Goal: Complete Application Form: Complete application form

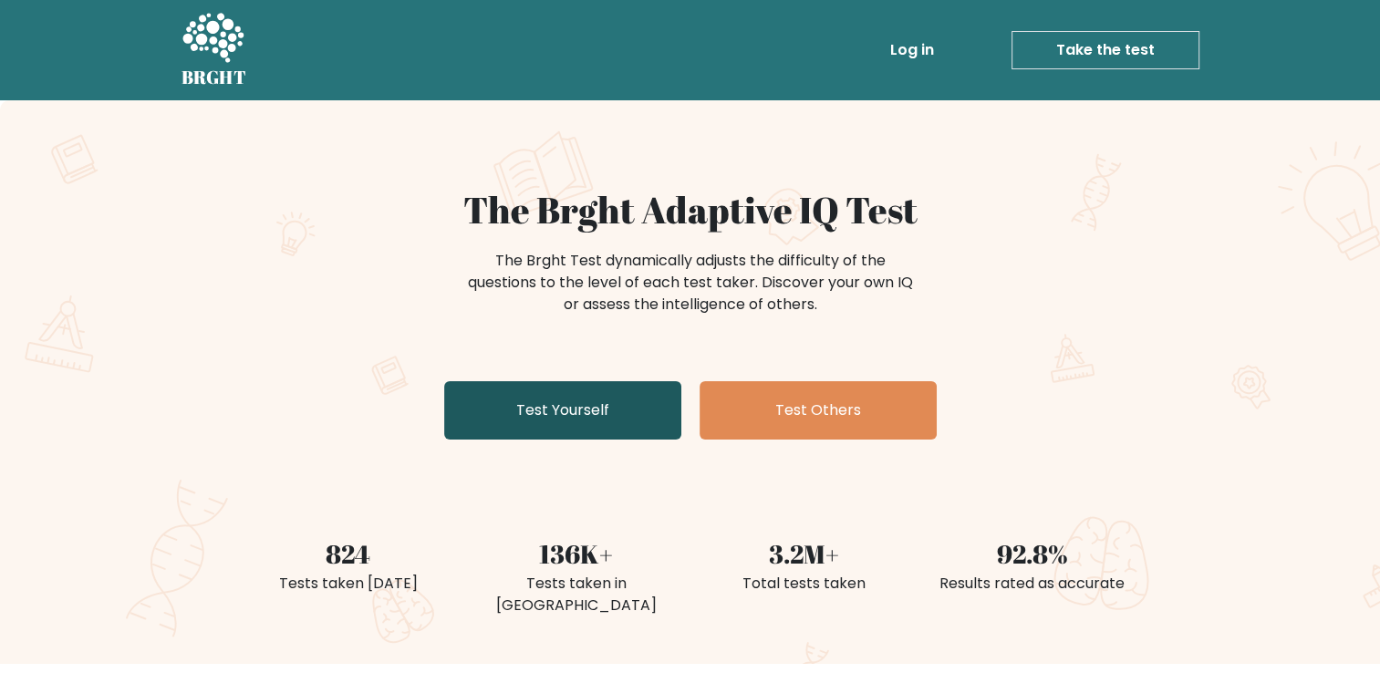
click at [533, 402] on link "Test Yourself" at bounding box center [562, 410] width 237 height 58
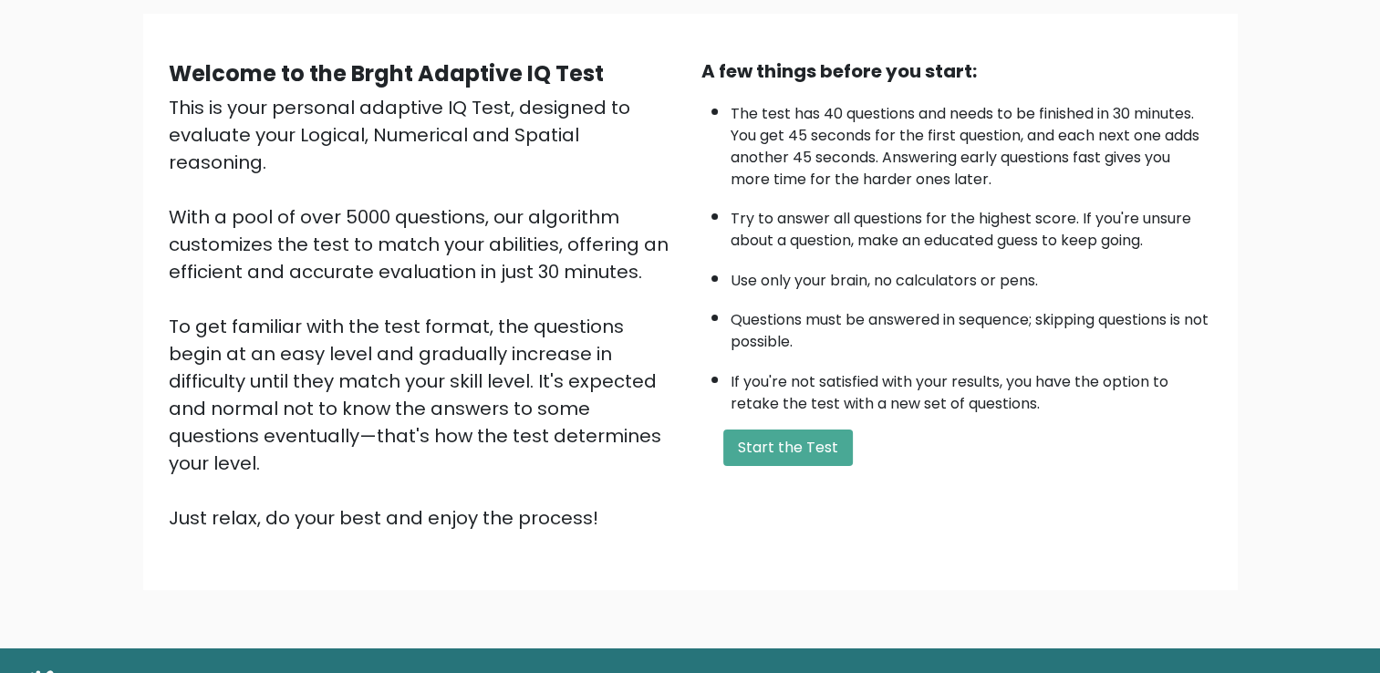
scroll to position [131, 0]
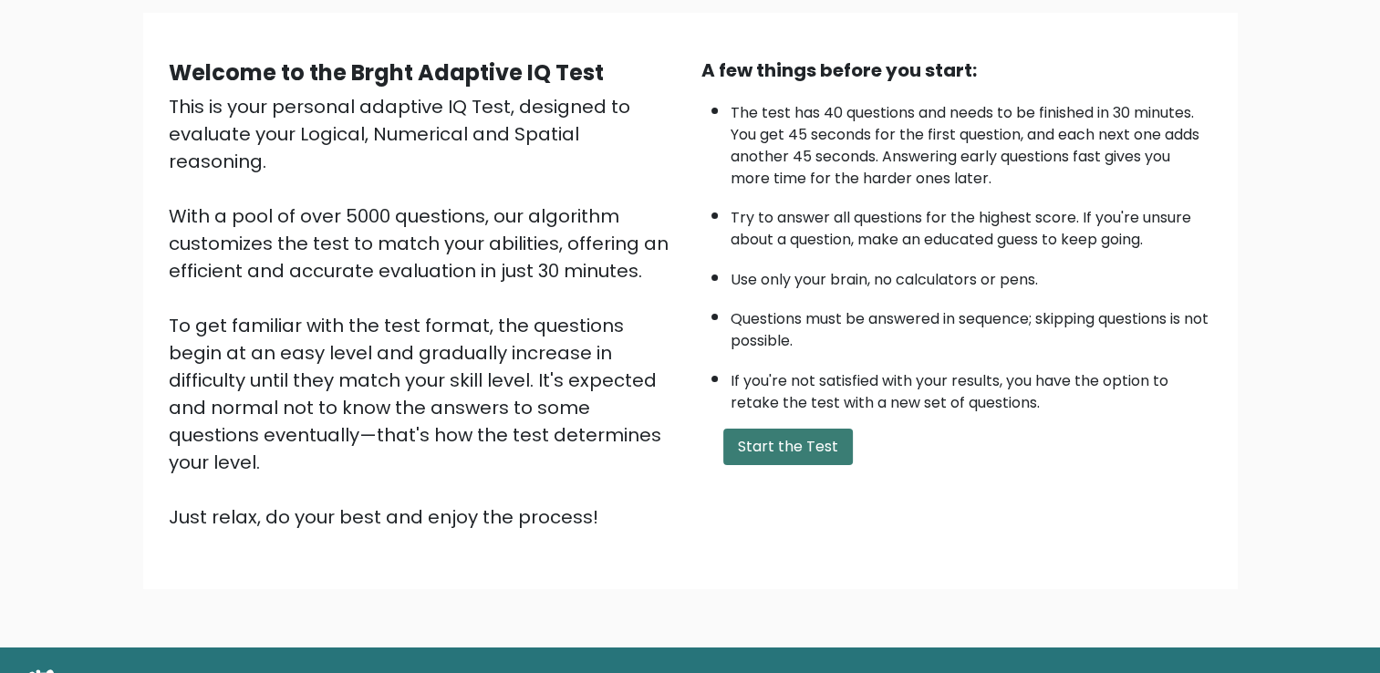
click at [753, 447] on button "Start the Test" at bounding box center [788, 447] width 130 height 36
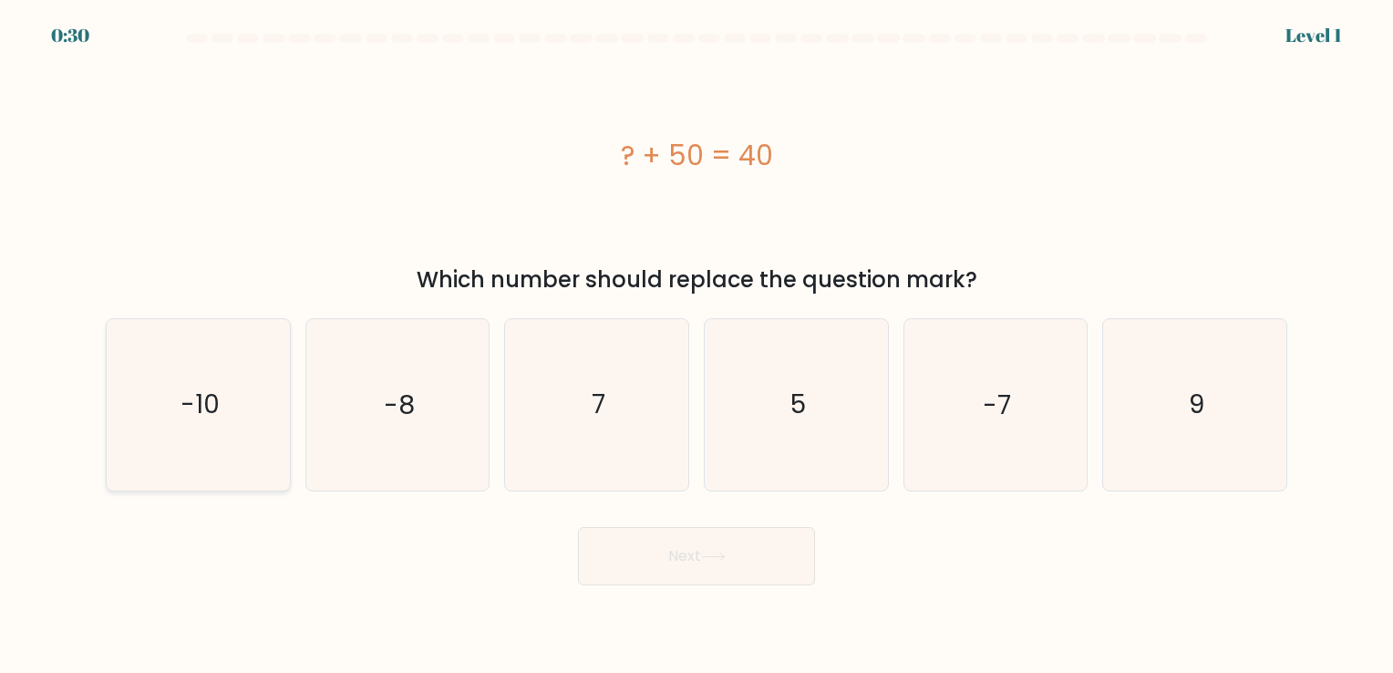
click at [193, 404] on text "-10" at bounding box center [200, 406] width 39 height 36
click at [697, 346] on input "a. -10" at bounding box center [697, 341] width 1 height 9
radio input "true"
click at [683, 560] on button "Next" at bounding box center [696, 556] width 237 height 58
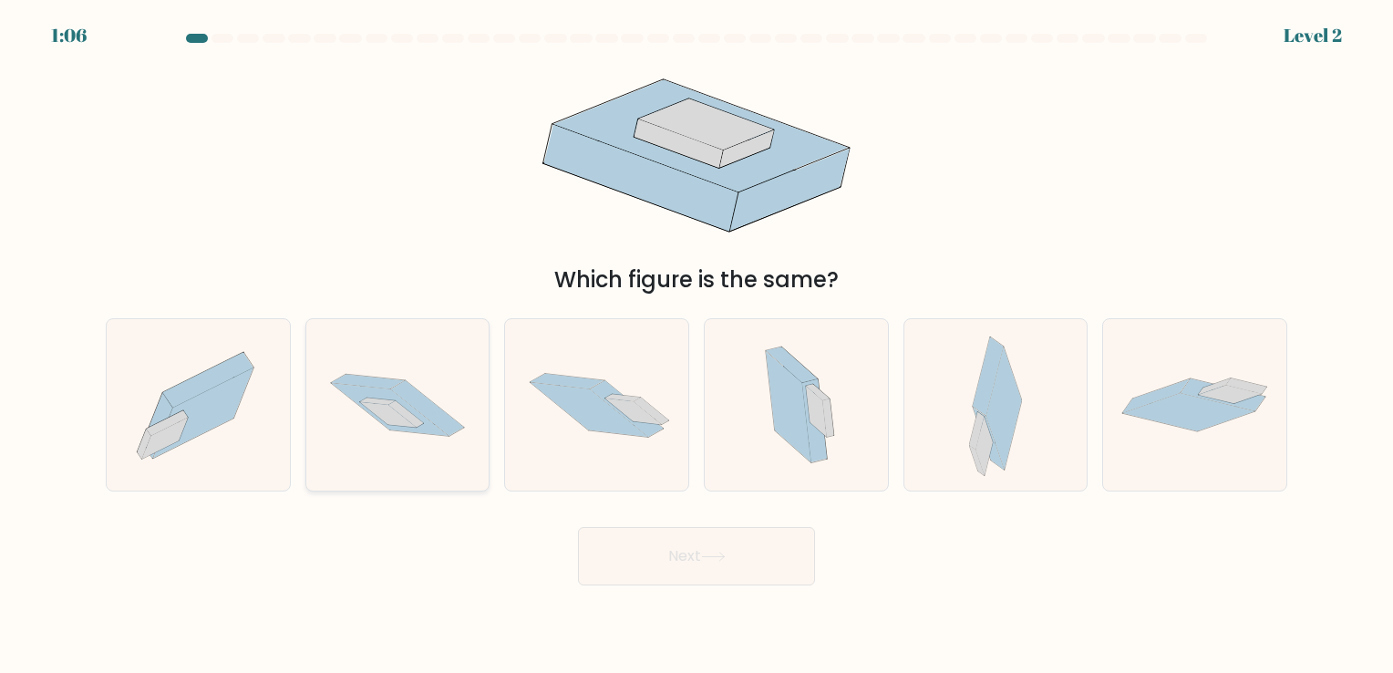
click at [365, 413] on icon at bounding box center [397, 405] width 183 height 121
click at [697, 346] on input "b." at bounding box center [697, 341] width 1 height 9
radio input "true"
click at [654, 572] on button "Next" at bounding box center [696, 556] width 237 height 58
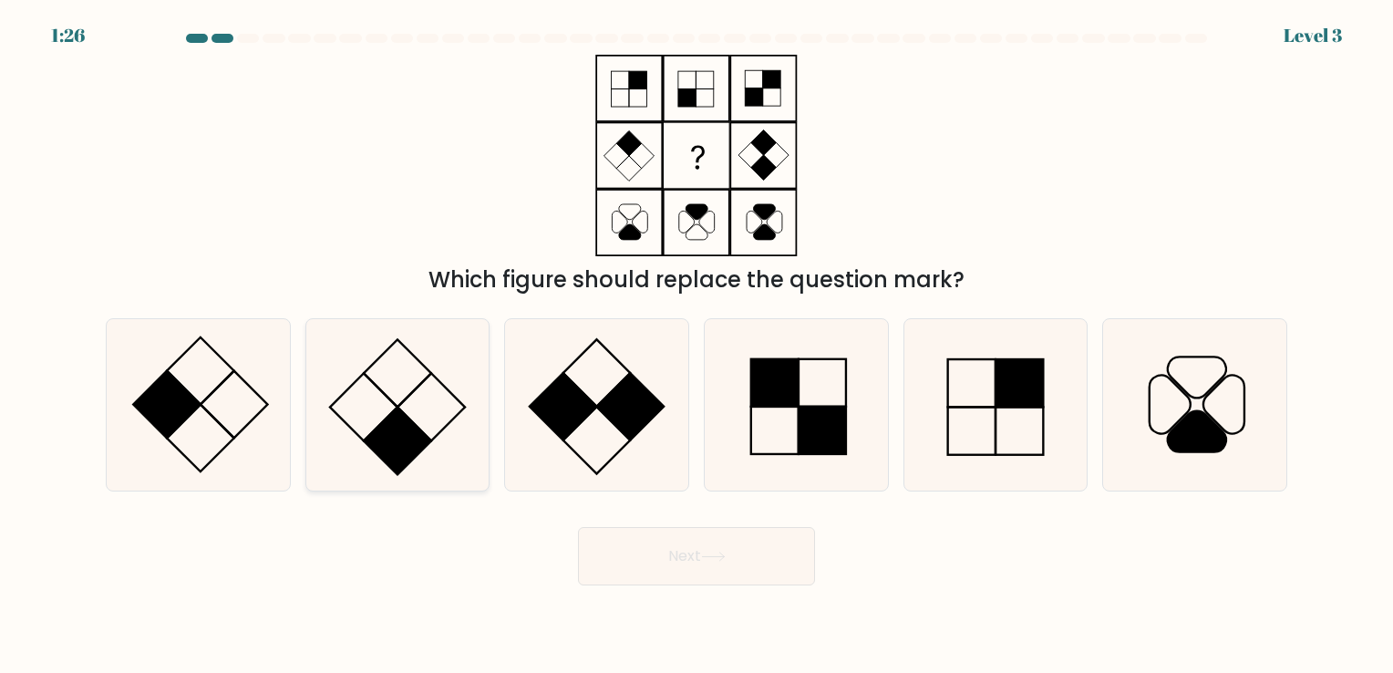
click at [423, 411] on icon at bounding box center [397, 404] width 171 height 171
click at [697, 346] on input "b." at bounding box center [697, 341] width 1 height 9
radio input "true"
click at [708, 552] on icon at bounding box center [713, 557] width 25 height 10
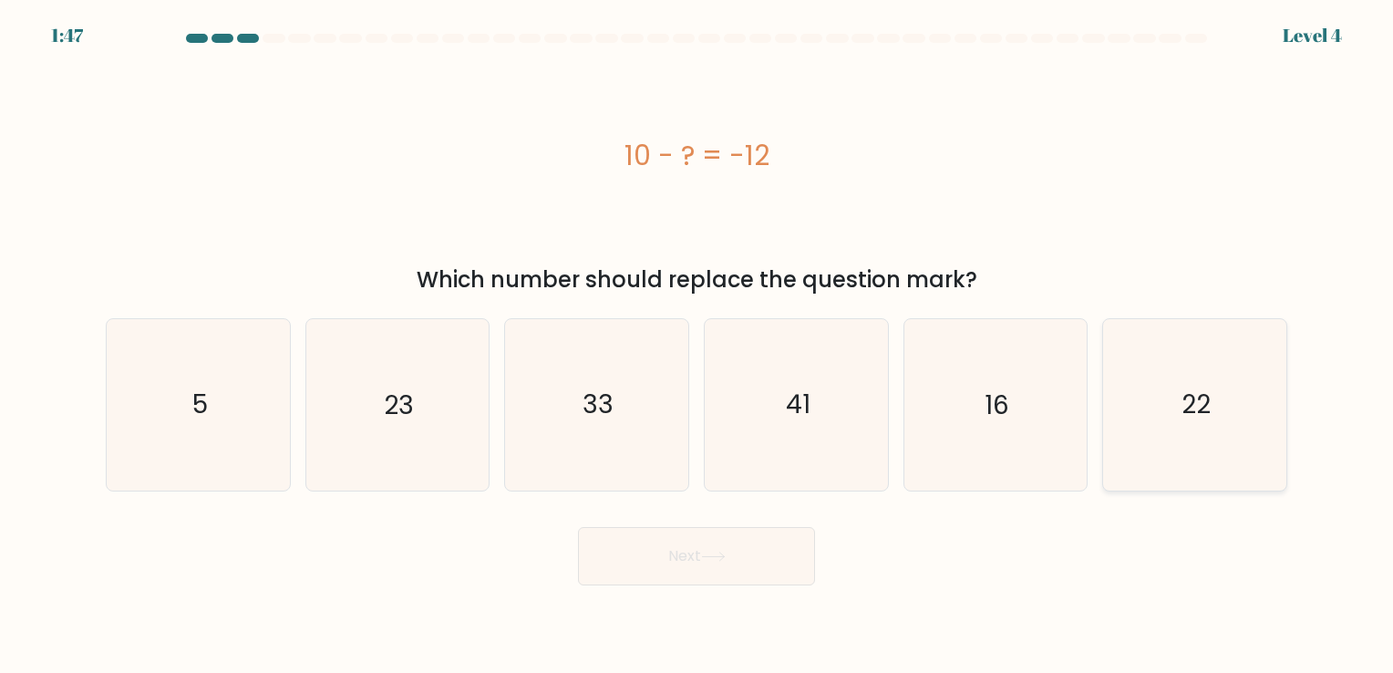
click at [1193, 380] on icon "22" at bounding box center [1195, 404] width 171 height 171
click at [698, 346] on input "f. 22" at bounding box center [697, 341] width 1 height 9
radio input "true"
click at [714, 560] on icon at bounding box center [713, 557] width 25 height 10
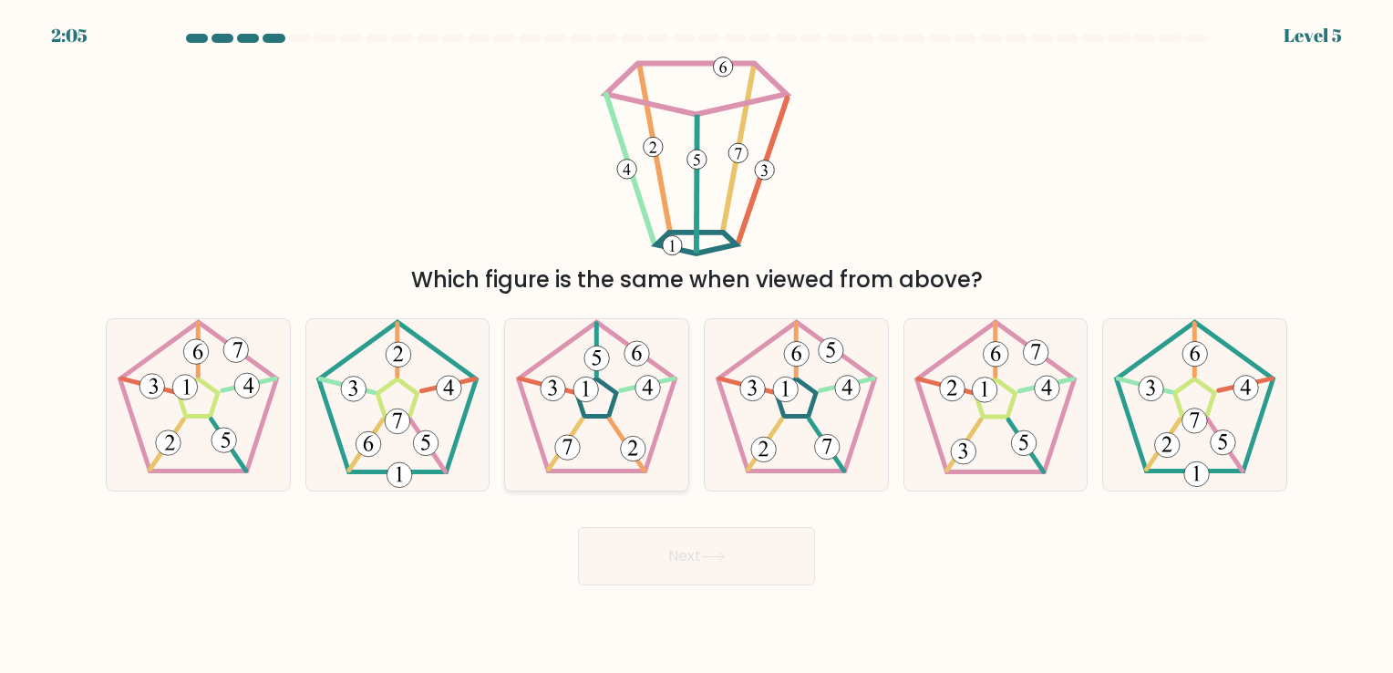
click at [599, 377] on icon at bounding box center [597, 404] width 171 height 171
click at [697, 346] on input "c." at bounding box center [697, 341] width 1 height 9
radio input "true"
click at [710, 556] on icon at bounding box center [713, 557] width 25 height 10
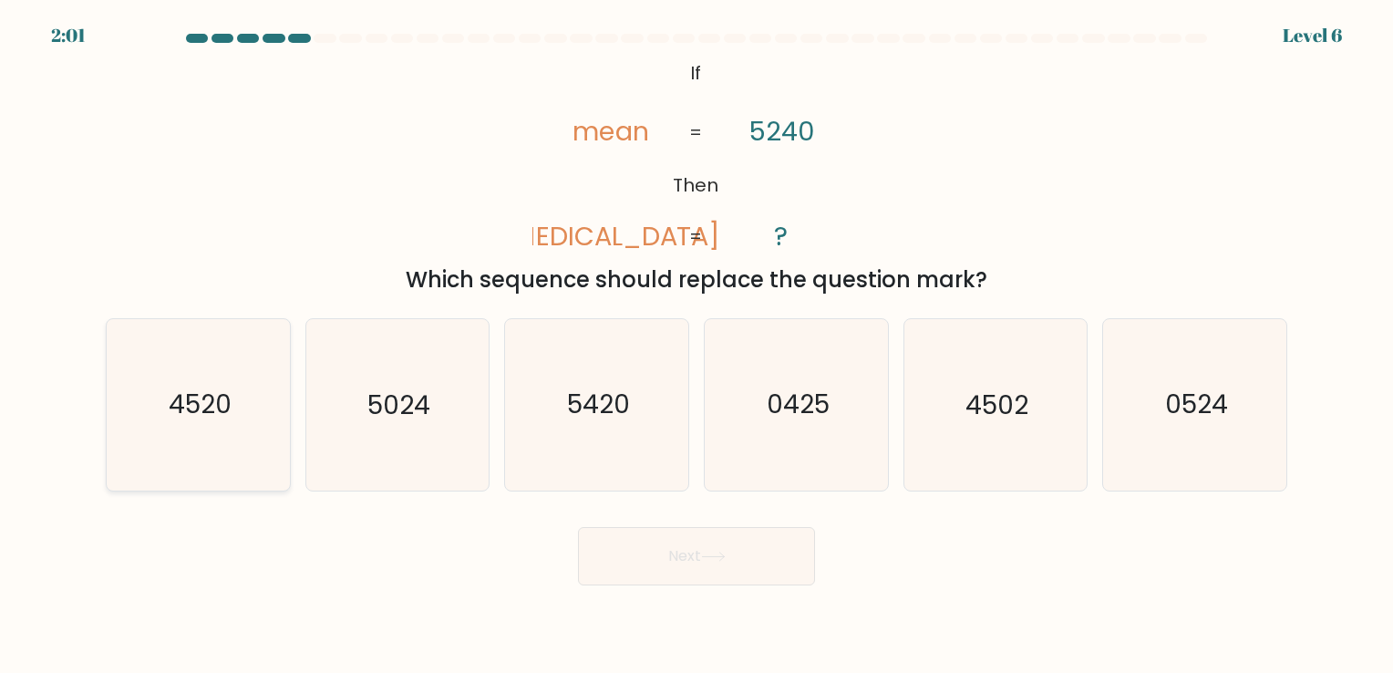
click at [195, 489] on icon "4520" at bounding box center [198, 404] width 171 height 171
click at [697, 346] on input "a. 4520" at bounding box center [697, 341] width 1 height 9
radio input "true"
click at [699, 545] on button "Next" at bounding box center [696, 556] width 237 height 58
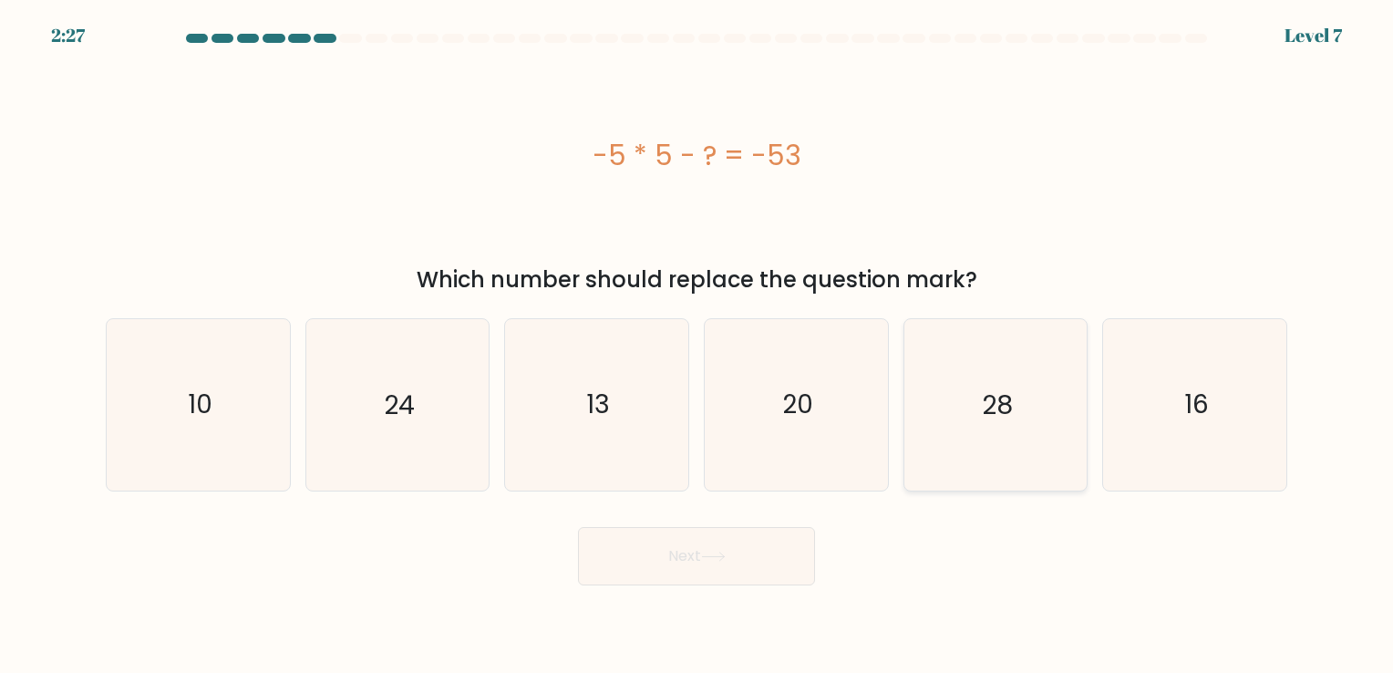
click at [1030, 347] on icon "28" at bounding box center [995, 404] width 171 height 171
click at [698, 346] on input "e. 28" at bounding box center [697, 341] width 1 height 9
radio input "true"
click at [682, 567] on button "Next" at bounding box center [696, 556] width 237 height 58
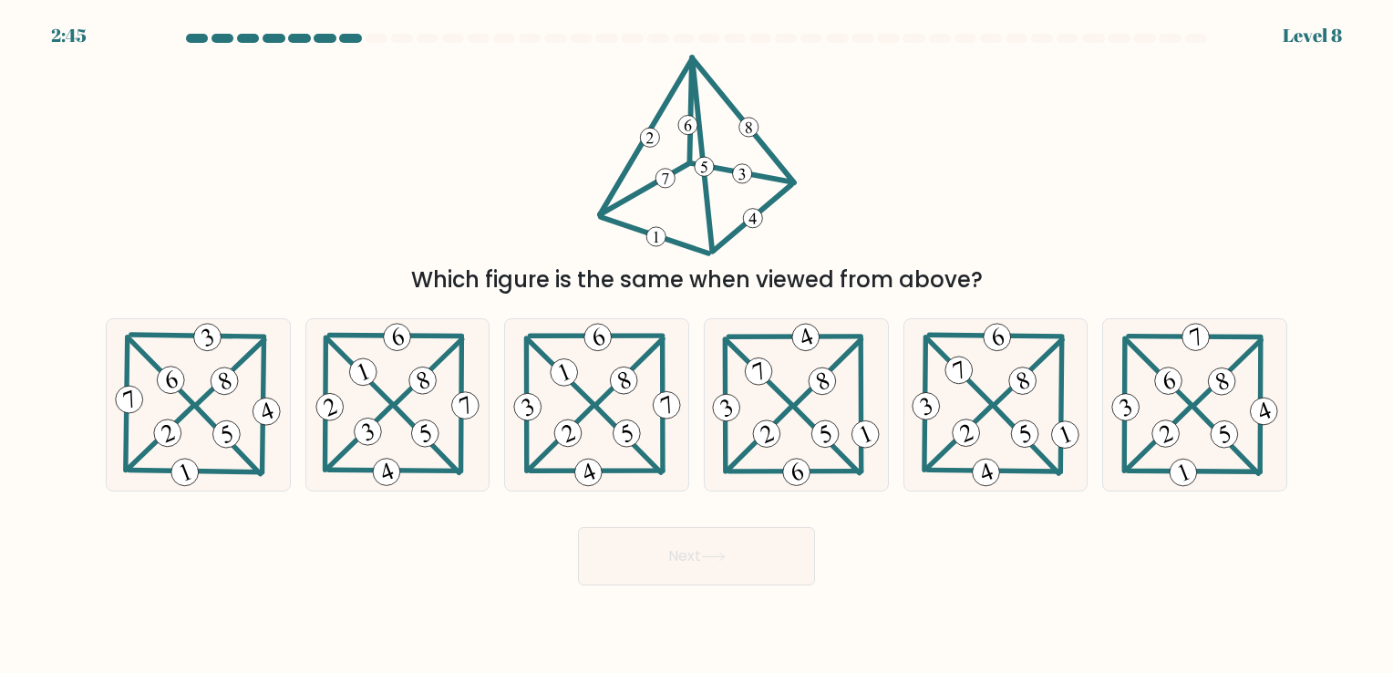
click at [105, 389] on div "a." at bounding box center [198, 404] width 200 height 172
click at [178, 417] on icon at bounding box center [197, 404] width 173 height 171
click at [697, 346] on input "a." at bounding box center [697, 341] width 1 height 9
radio input "true"
click at [668, 569] on button "Next" at bounding box center [696, 556] width 237 height 58
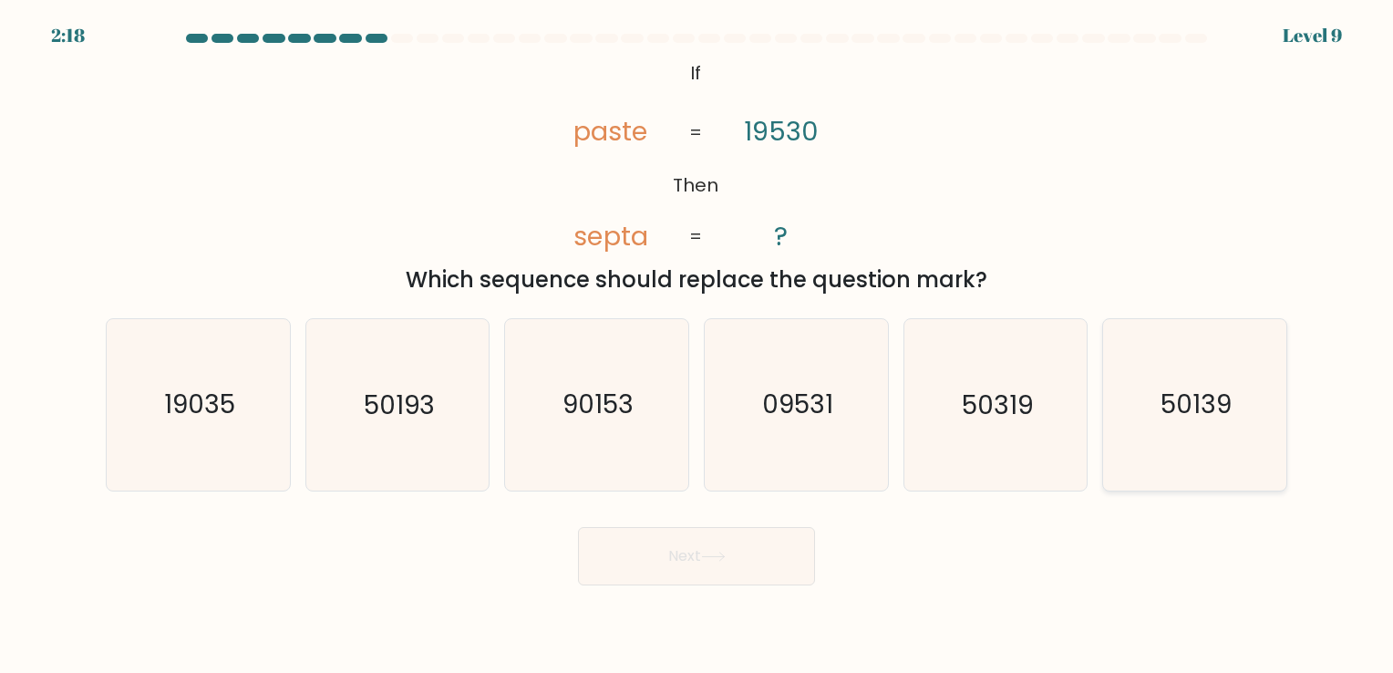
click at [1182, 377] on icon "50139" at bounding box center [1195, 404] width 171 height 171
click at [698, 346] on input "f. 50139" at bounding box center [697, 341] width 1 height 9
radio input "true"
click at [712, 556] on icon at bounding box center [713, 557] width 25 height 10
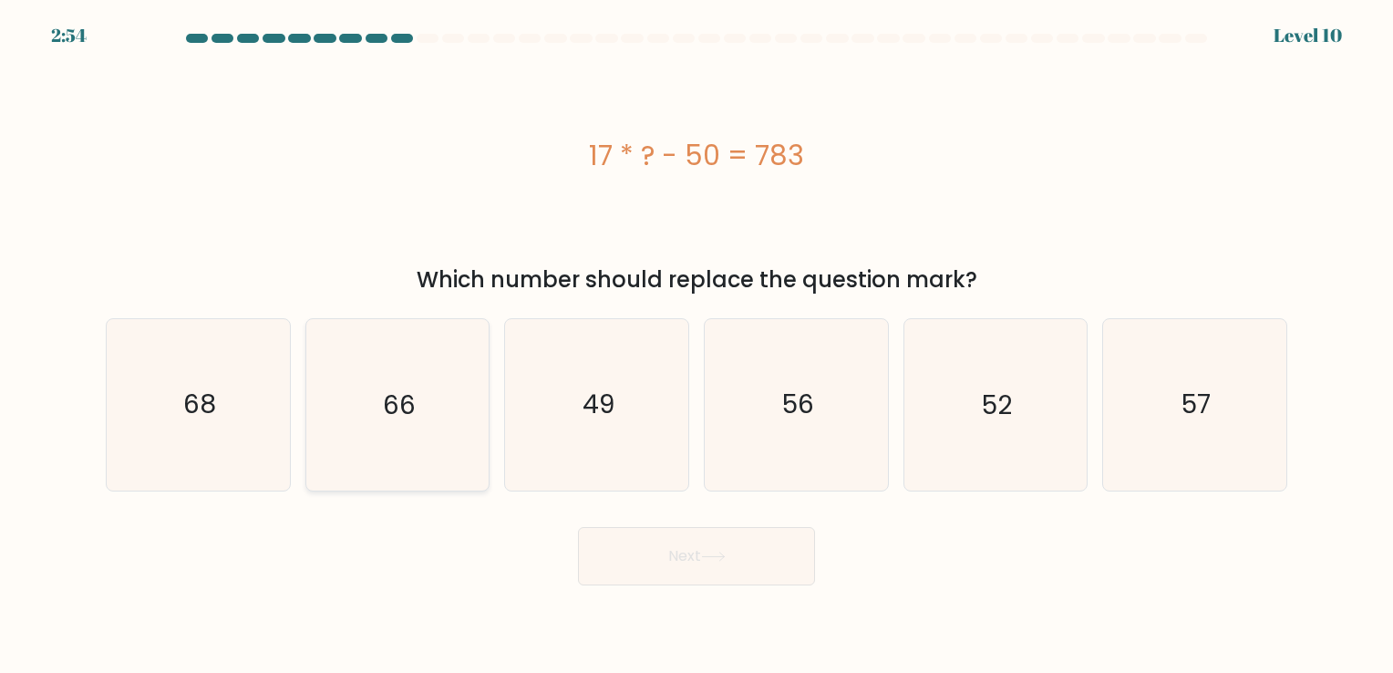
click at [476, 395] on icon "66" at bounding box center [397, 404] width 171 height 171
click at [697, 346] on input "b. 66" at bounding box center [697, 341] width 1 height 9
radio input "true"
click at [730, 574] on button "Next" at bounding box center [696, 556] width 237 height 58
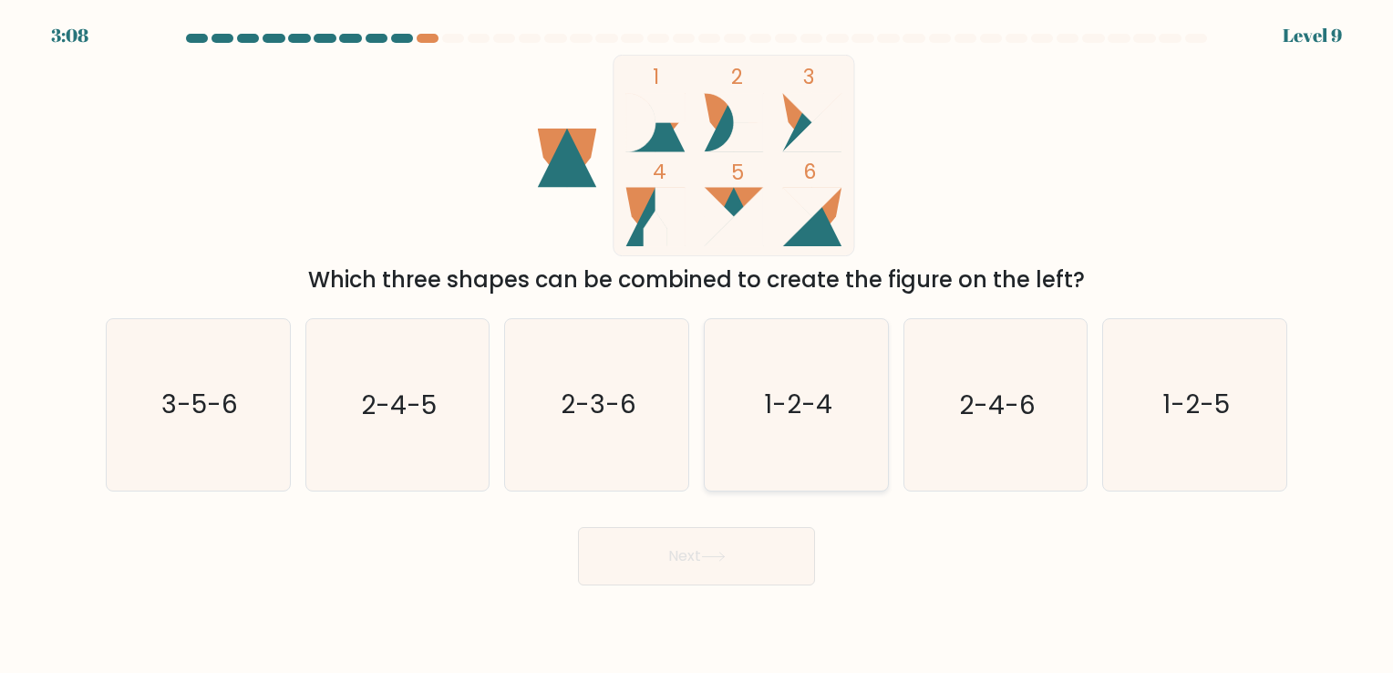
click at [786, 412] on text "1-2-4" at bounding box center [798, 406] width 68 height 36
click at [698, 346] on input "d. 1-2-4" at bounding box center [697, 341] width 1 height 9
radio input "true"
click at [688, 562] on button "Next" at bounding box center [696, 556] width 237 height 58
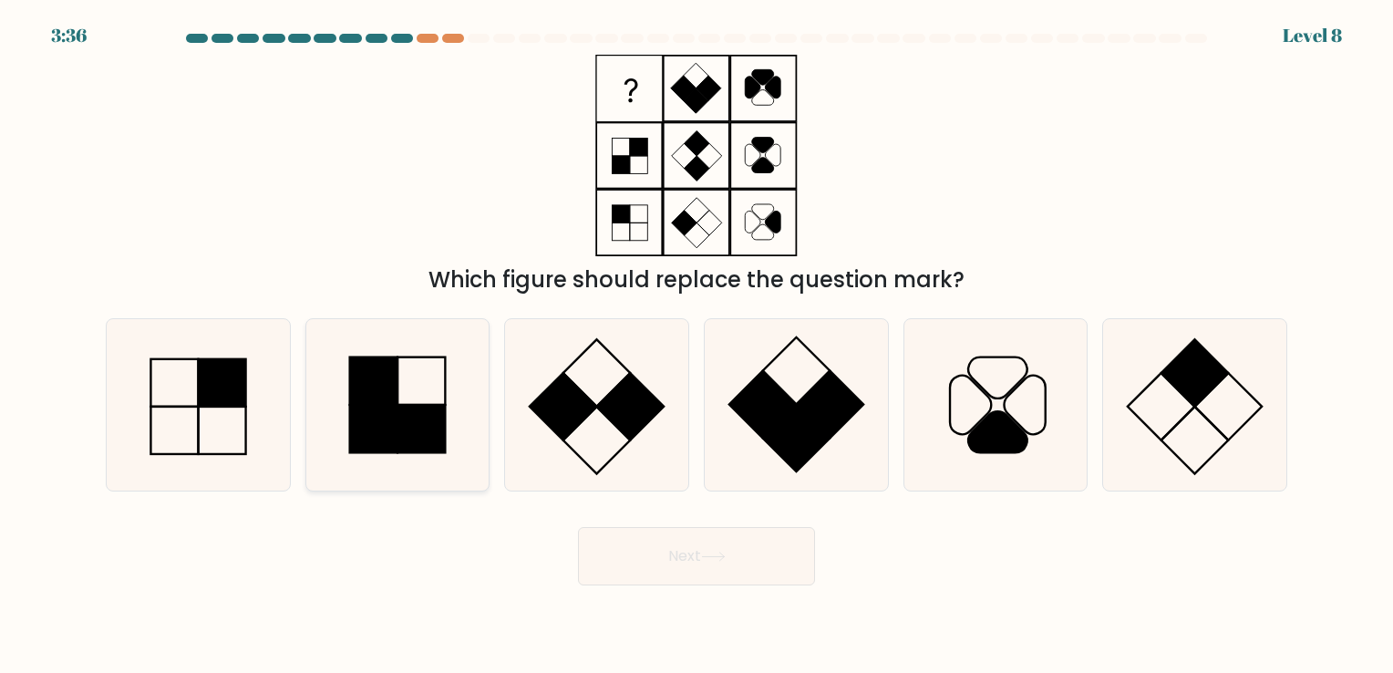
click at [382, 478] on icon at bounding box center [397, 404] width 171 height 171
click at [697, 346] on input "b." at bounding box center [697, 341] width 1 height 9
radio input "true"
click at [719, 557] on icon at bounding box center [713, 557] width 25 height 10
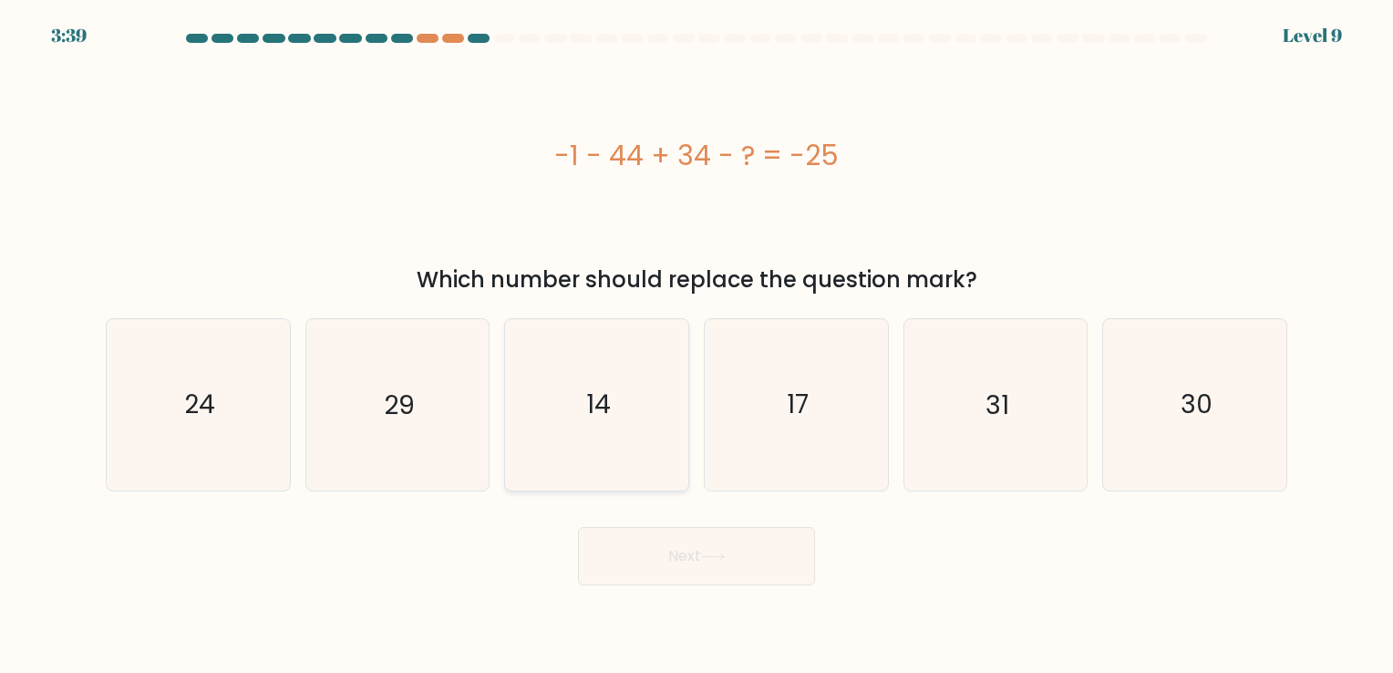
click at [627, 420] on icon "14" at bounding box center [597, 404] width 171 height 171
click at [697, 346] on input "c. 14" at bounding box center [697, 341] width 1 height 9
radio input "true"
click at [723, 548] on button "Next" at bounding box center [696, 556] width 237 height 58
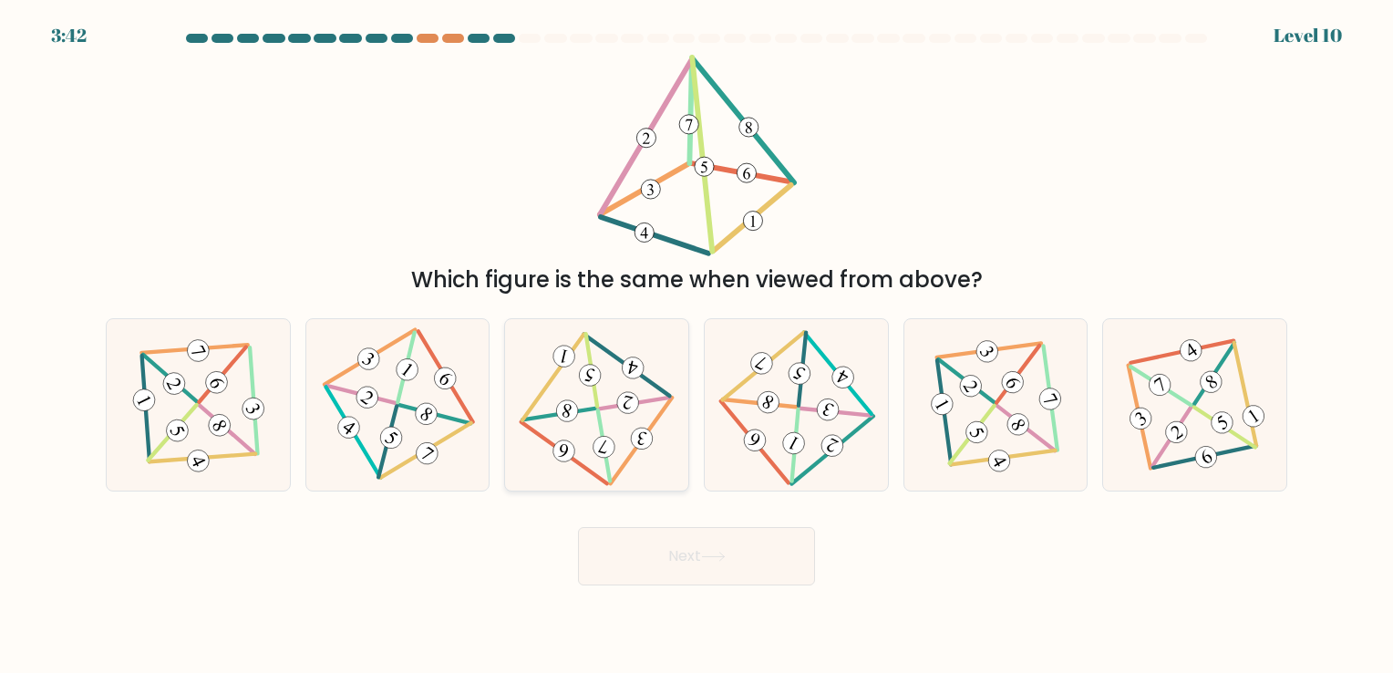
click at [602, 343] on icon at bounding box center [597, 405] width 140 height 137
click at [697, 343] on input "c." at bounding box center [697, 341] width 1 height 9
radio input "true"
click at [728, 545] on button "Next" at bounding box center [696, 556] width 237 height 58
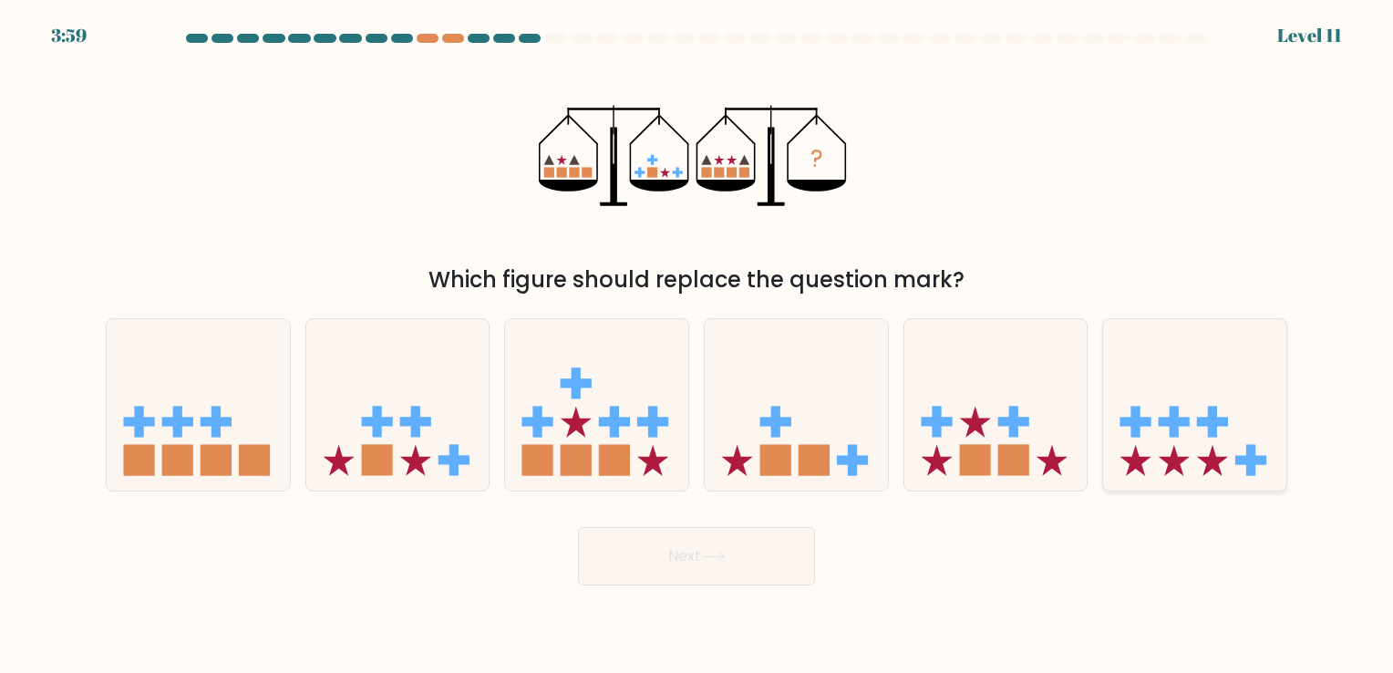
click at [1225, 376] on icon at bounding box center [1194, 404] width 183 height 151
click at [698, 346] on input "f." at bounding box center [697, 341] width 1 height 9
radio input "true"
click at [762, 546] on button "Next" at bounding box center [696, 556] width 237 height 58
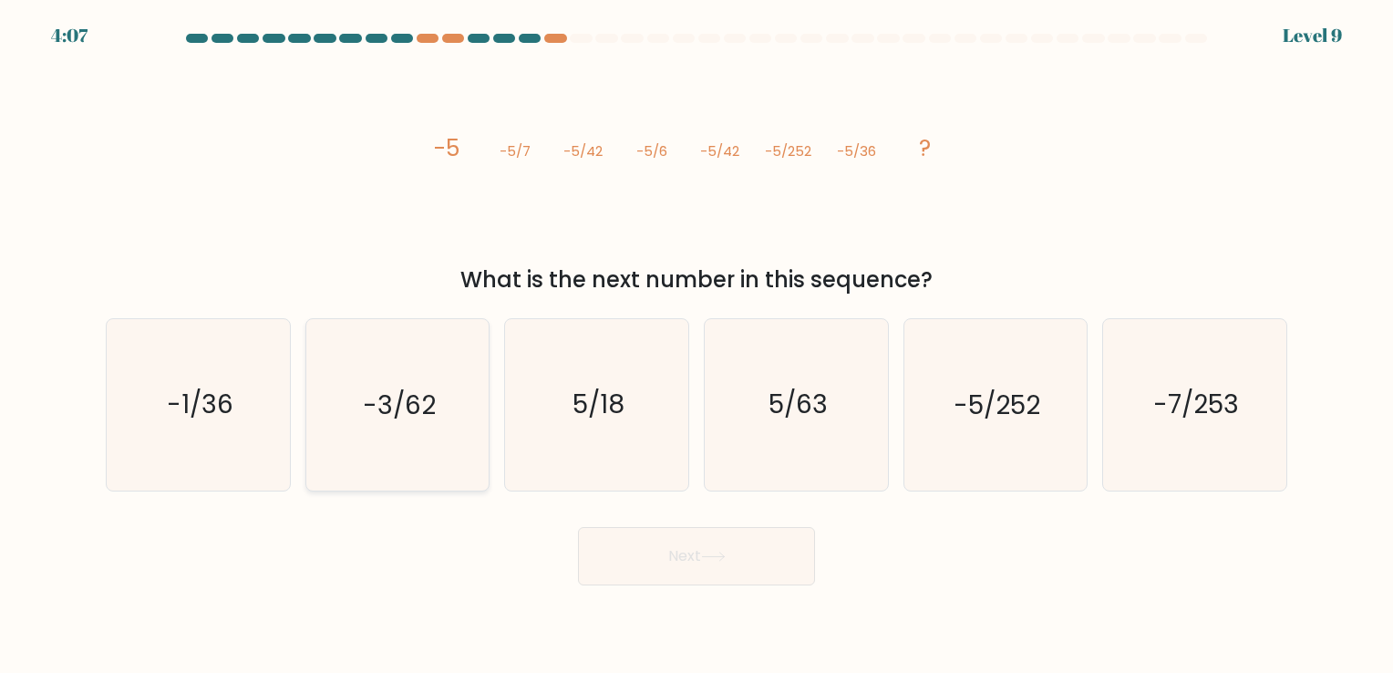
click at [379, 385] on icon "-3/62" at bounding box center [397, 404] width 171 height 171
click at [697, 346] on input "b. -3/62" at bounding box center [697, 341] width 1 height 9
radio input "true"
click at [718, 537] on button "Next" at bounding box center [696, 556] width 237 height 58
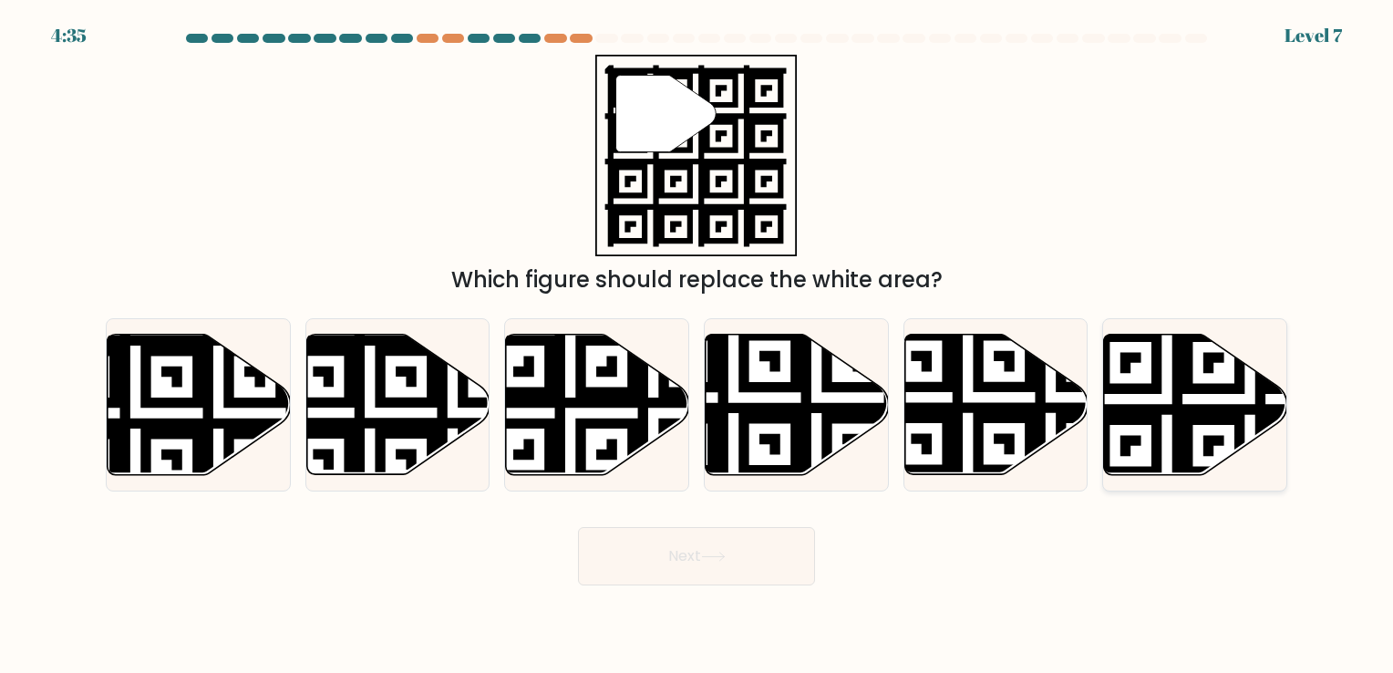
click at [1271, 332] on div at bounding box center [1195, 404] width 185 height 172
click at [698, 337] on input "f." at bounding box center [697, 341] width 1 height 9
radio input "true"
click at [708, 565] on button "Next" at bounding box center [696, 556] width 237 height 58
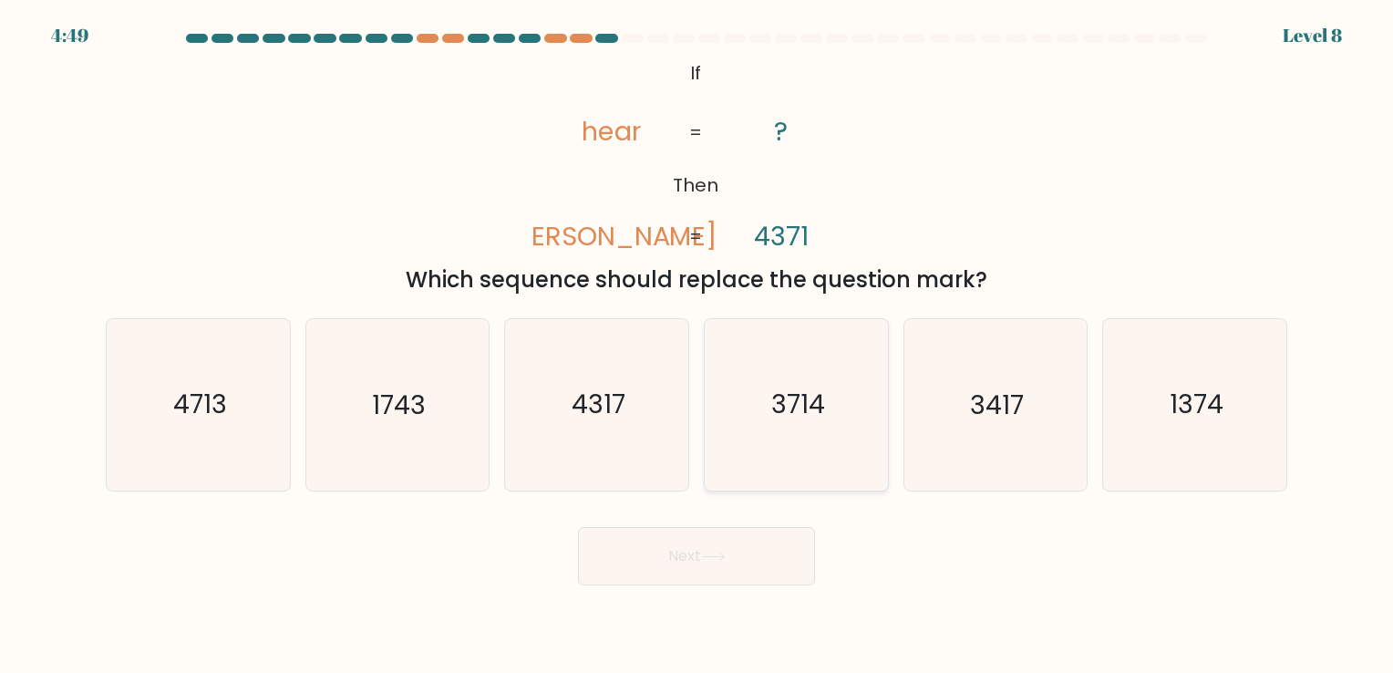
click at [806, 409] on text "3714" at bounding box center [799, 406] width 54 height 36
click at [698, 346] on input "d. 3714" at bounding box center [697, 341] width 1 height 9
radio input "true"
click at [716, 544] on button "Next" at bounding box center [696, 556] width 237 height 58
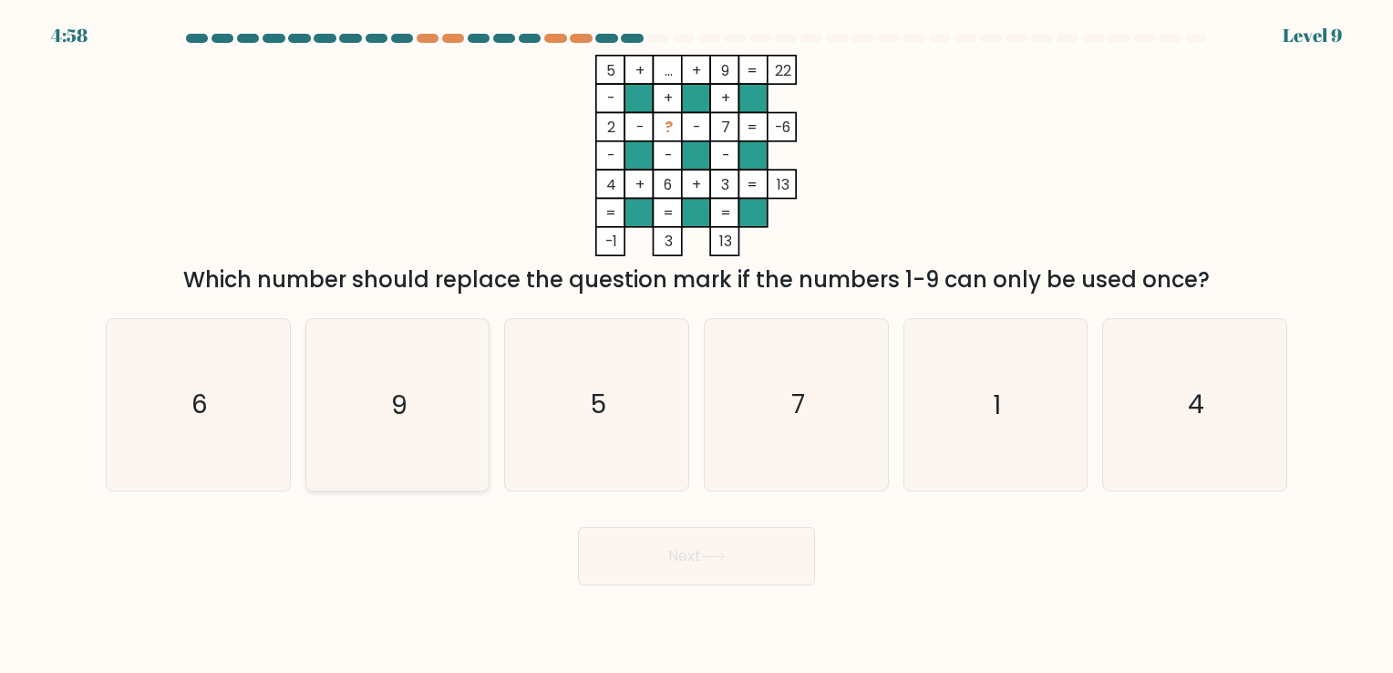
click at [414, 337] on icon "9" at bounding box center [397, 404] width 171 height 171
click at [697, 337] on input "b. 9" at bounding box center [697, 341] width 1 height 9
radio input "true"
click at [789, 544] on button "Next" at bounding box center [696, 556] width 237 height 58
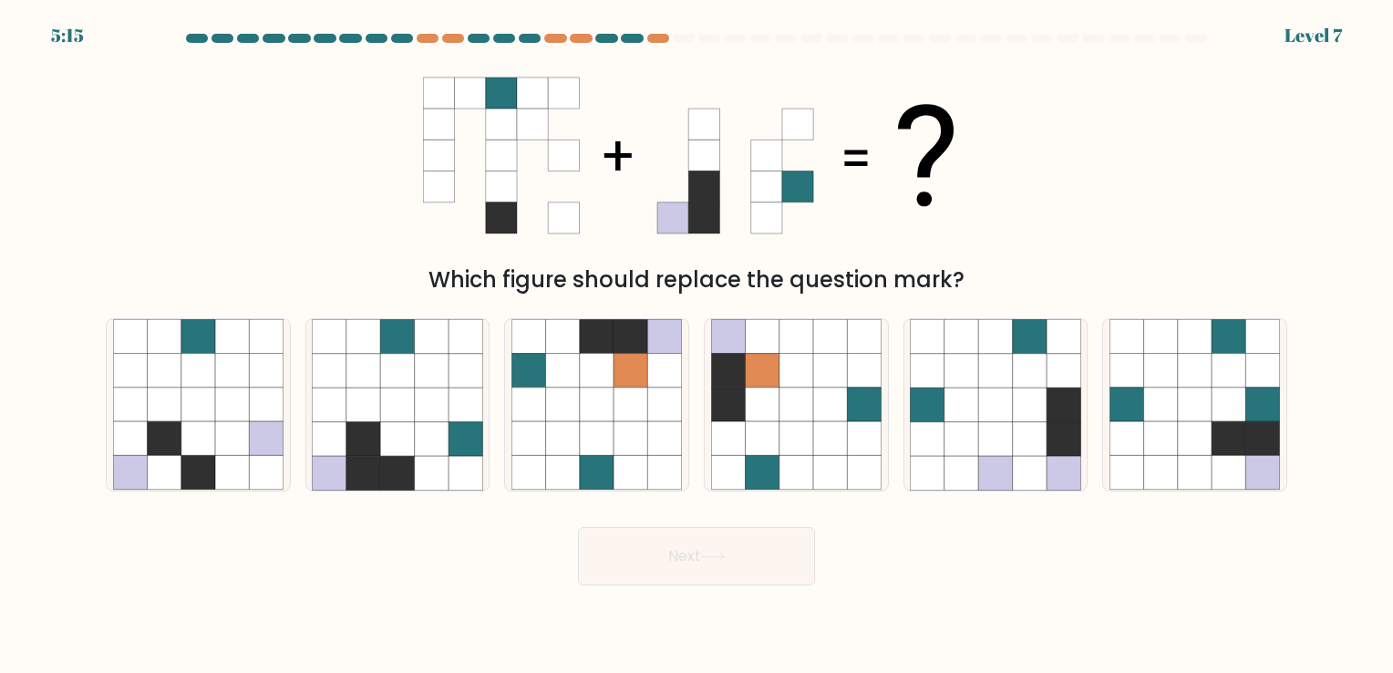
click at [490, 472] on div "b." at bounding box center [398, 404] width 200 height 172
click at [449, 462] on icon at bounding box center [466, 473] width 34 height 34
click at [697, 346] on input "b." at bounding box center [697, 341] width 1 height 9
radio input "true"
click at [700, 558] on button "Next" at bounding box center [696, 556] width 237 height 58
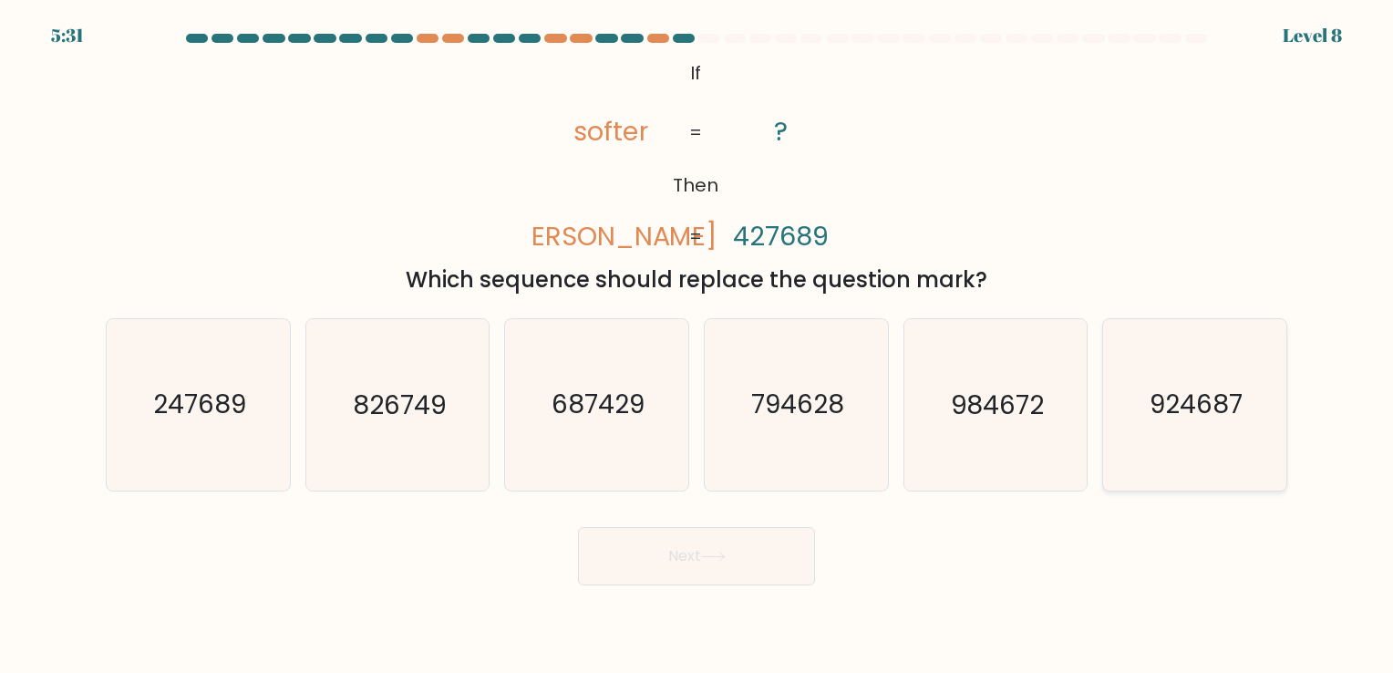
click at [1188, 448] on icon "924687" at bounding box center [1195, 404] width 171 height 171
click at [698, 346] on input "f. 924687" at bounding box center [697, 341] width 1 height 9
radio input "true"
click at [689, 549] on button "Next" at bounding box center [696, 556] width 237 height 58
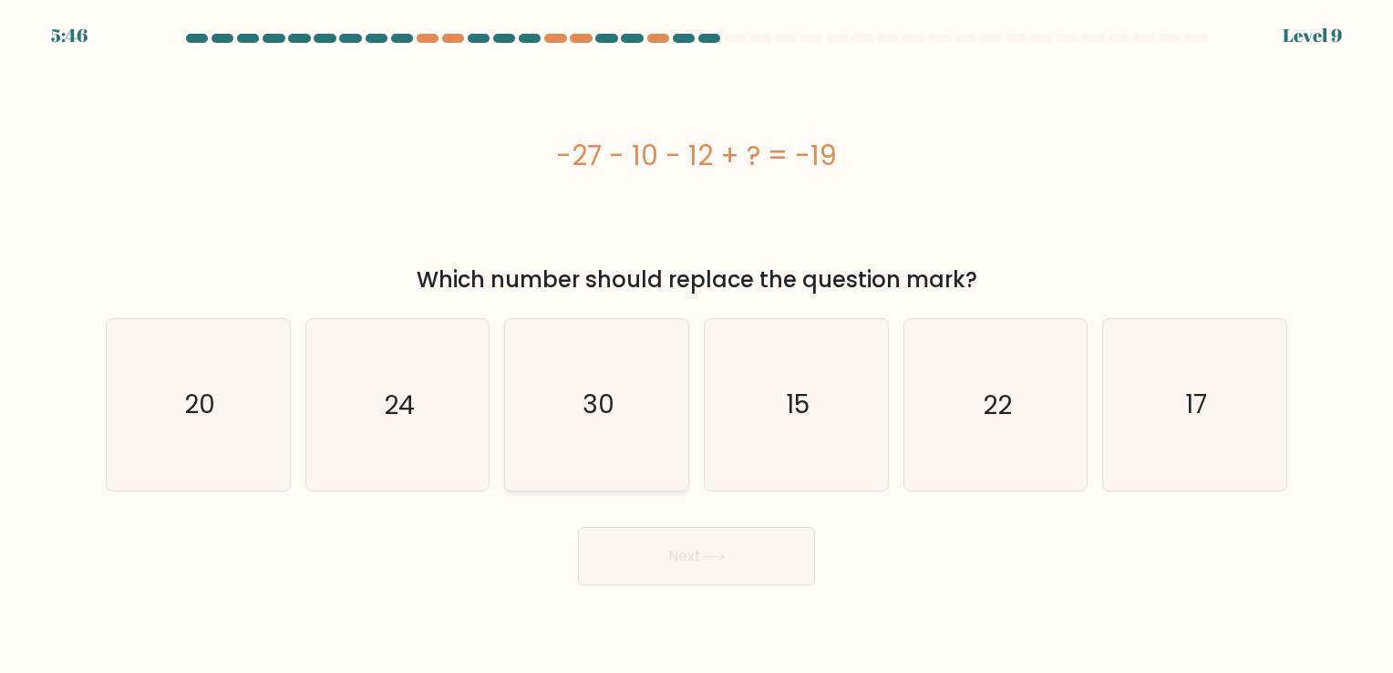
click at [646, 473] on icon "30" at bounding box center [597, 404] width 171 height 171
click at [697, 346] on input "c. 30" at bounding box center [697, 341] width 1 height 9
radio input "true"
click at [708, 562] on icon at bounding box center [713, 557] width 25 height 10
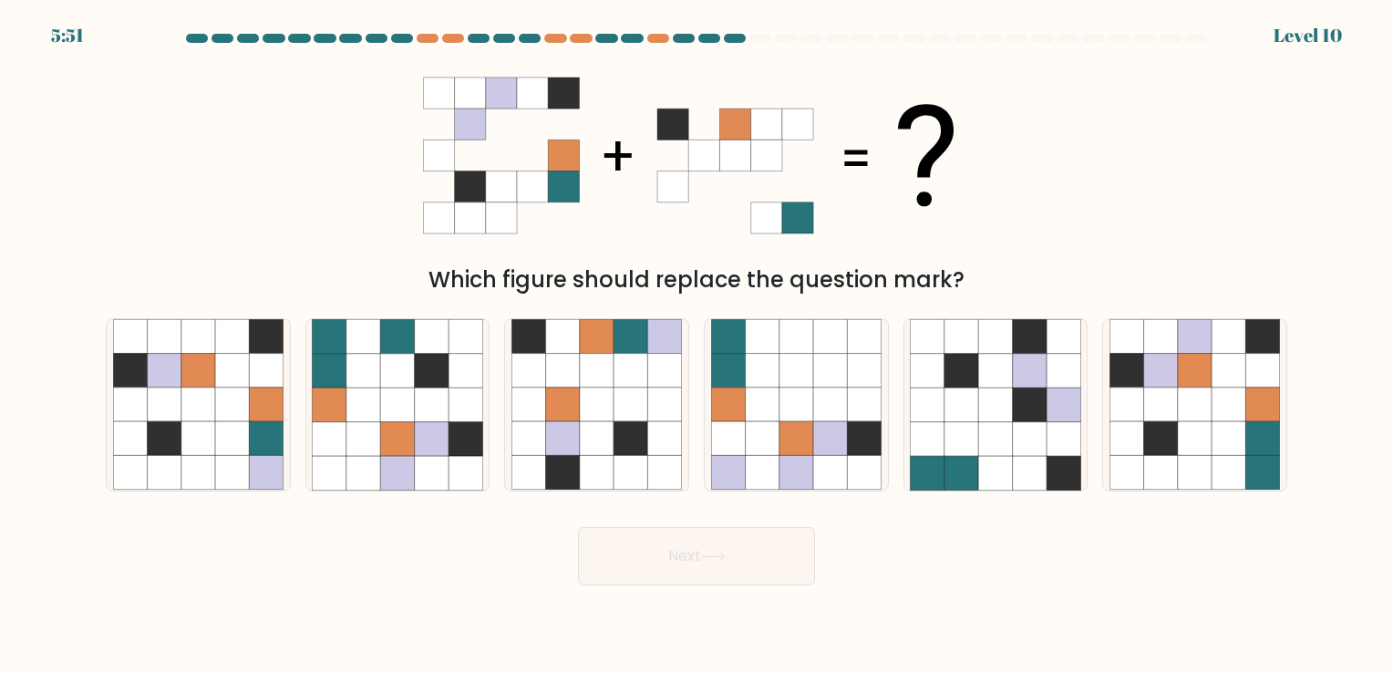
click at [1286, 309] on div "a. b. c." at bounding box center [696, 397] width 1197 height 187
click at [1229, 370] on icon at bounding box center [1229, 371] width 34 height 34
click at [698, 346] on input "f." at bounding box center [697, 341] width 1 height 9
radio input "true"
click at [703, 538] on button "Next" at bounding box center [696, 556] width 237 height 58
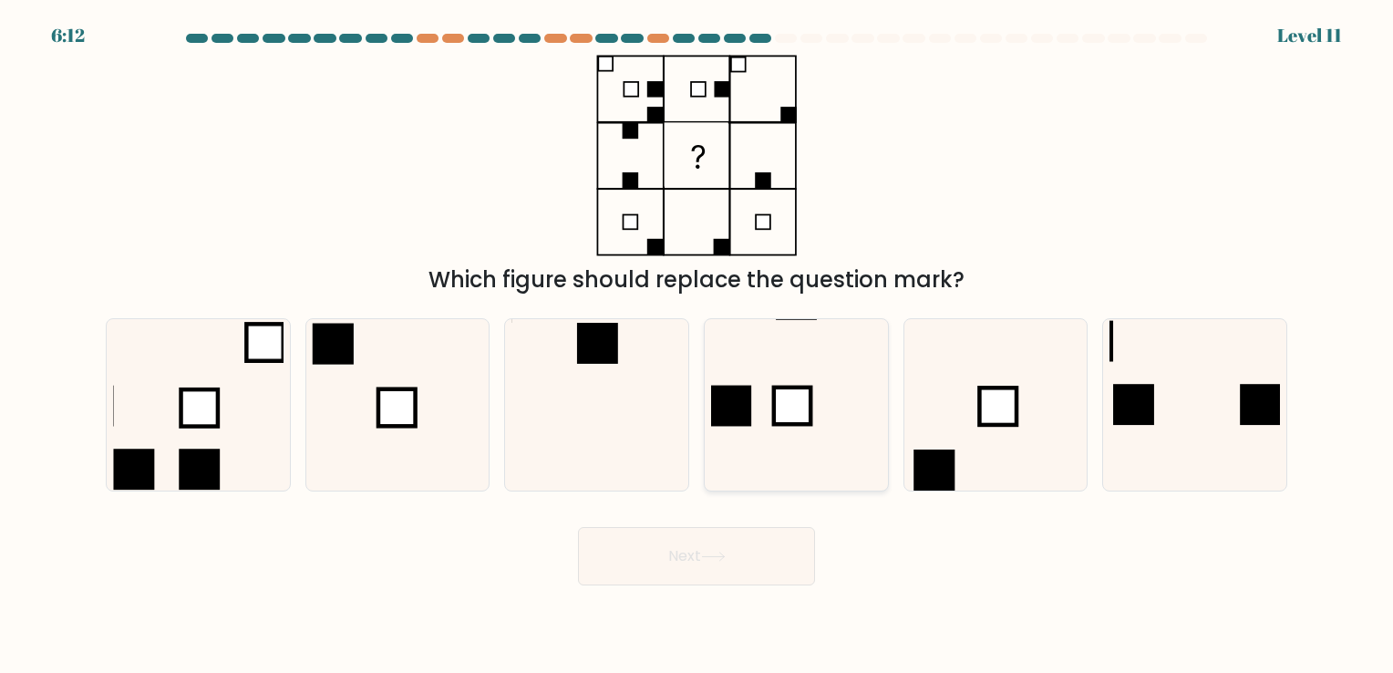
click at [786, 385] on icon at bounding box center [796, 404] width 171 height 171
click at [698, 346] on input "d." at bounding box center [697, 341] width 1 height 9
radio input "true"
click at [689, 570] on button "Next" at bounding box center [696, 556] width 237 height 58
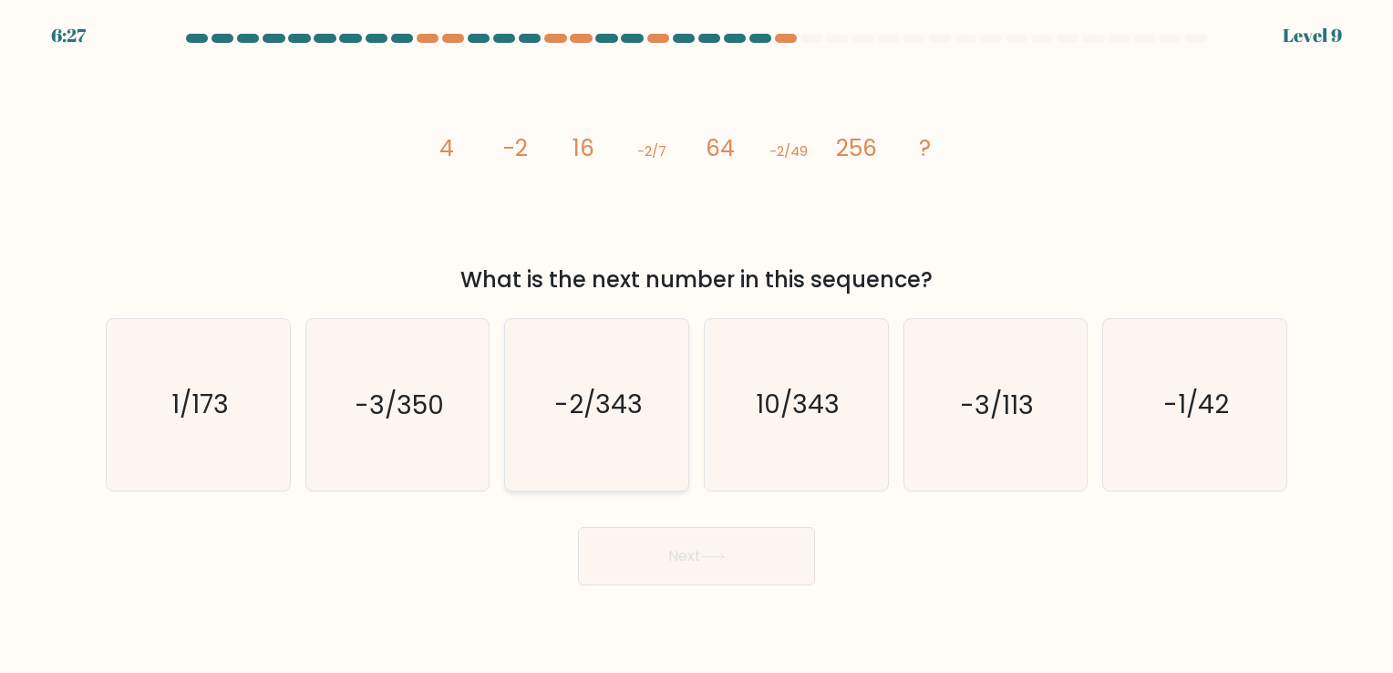
click at [576, 429] on icon "-2/343" at bounding box center [597, 404] width 171 height 171
click at [697, 346] on input "c. -2/343" at bounding box center [697, 341] width 1 height 9
radio input "true"
click at [728, 546] on button "Next" at bounding box center [696, 556] width 237 height 58
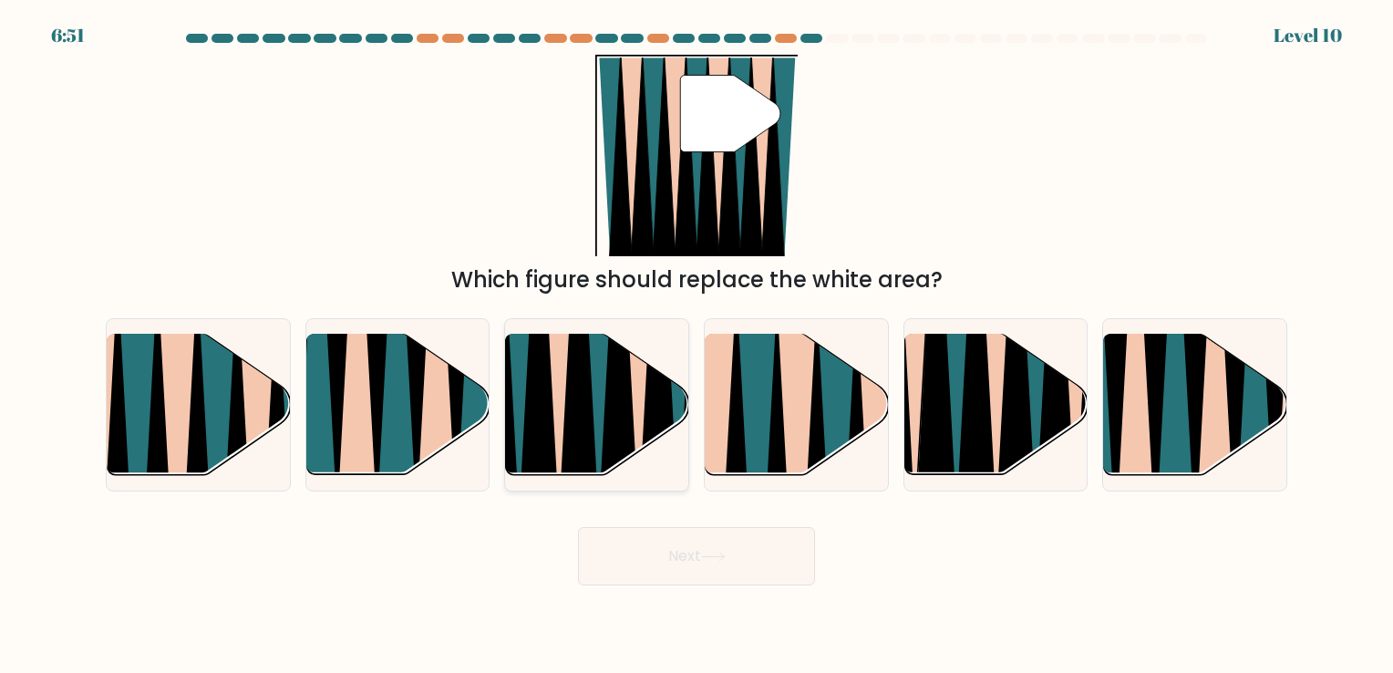
click at [558, 397] on icon at bounding box center [559, 332] width 41 height 367
click at [697, 346] on input "c." at bounding box center [697, 341] width 1 height 9
radio input "true"
click at [706, 564] on button "Next" at bounding box center [696, 556] width 237 height 58
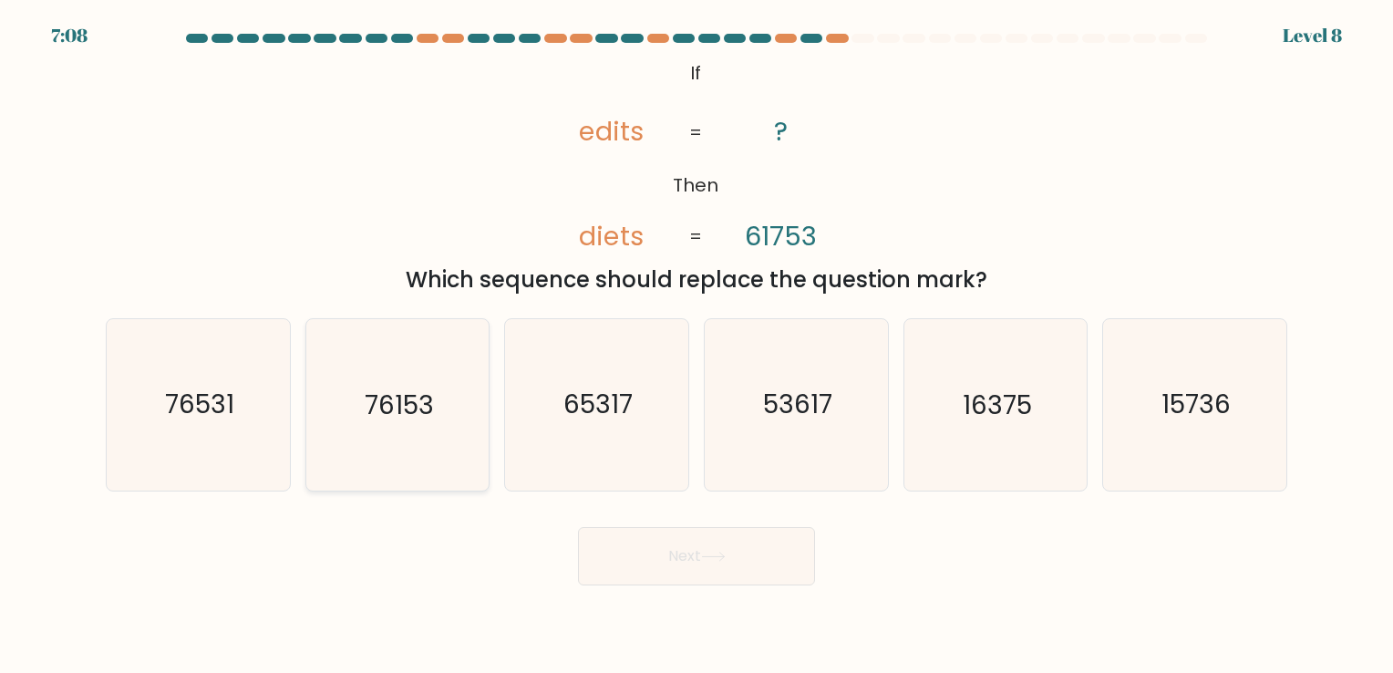
click at [398, 467] on icon "76153" at bounding box center [397, 404] width 171 height 171
click at [697, 346] on input "b. 76153" at bounding box center [697, 341] width 1 height 9
radio input "true"
click at [658, 560] on button "Next" at bounding box center [696, 556] width 237 height 58
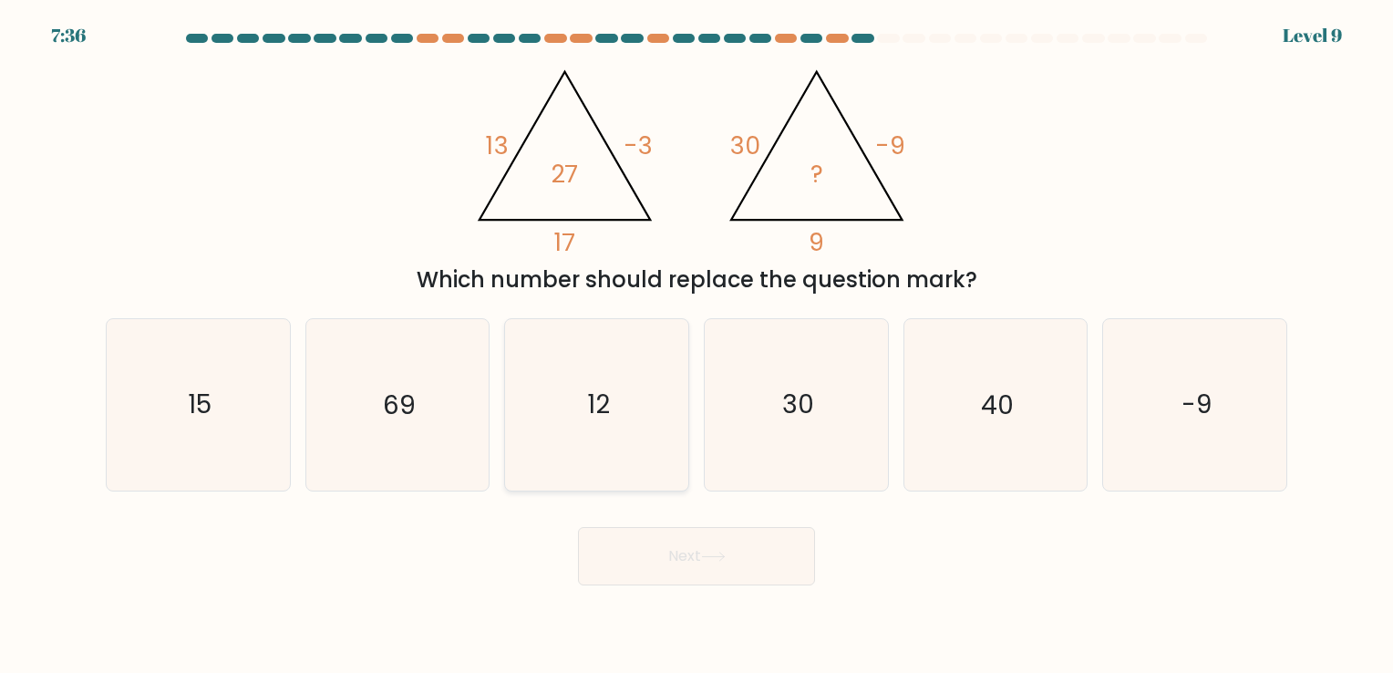
click at [572, 399] on icon "12" at bounding box center [597, 404] width 171 height 171
click at [697, 346] on input "c. 12" at bounding box center [697, 341] width 1 height 9
radio input "true"
click at [718, 561] on icon at bounding box center [713, 557] width 25 height 10
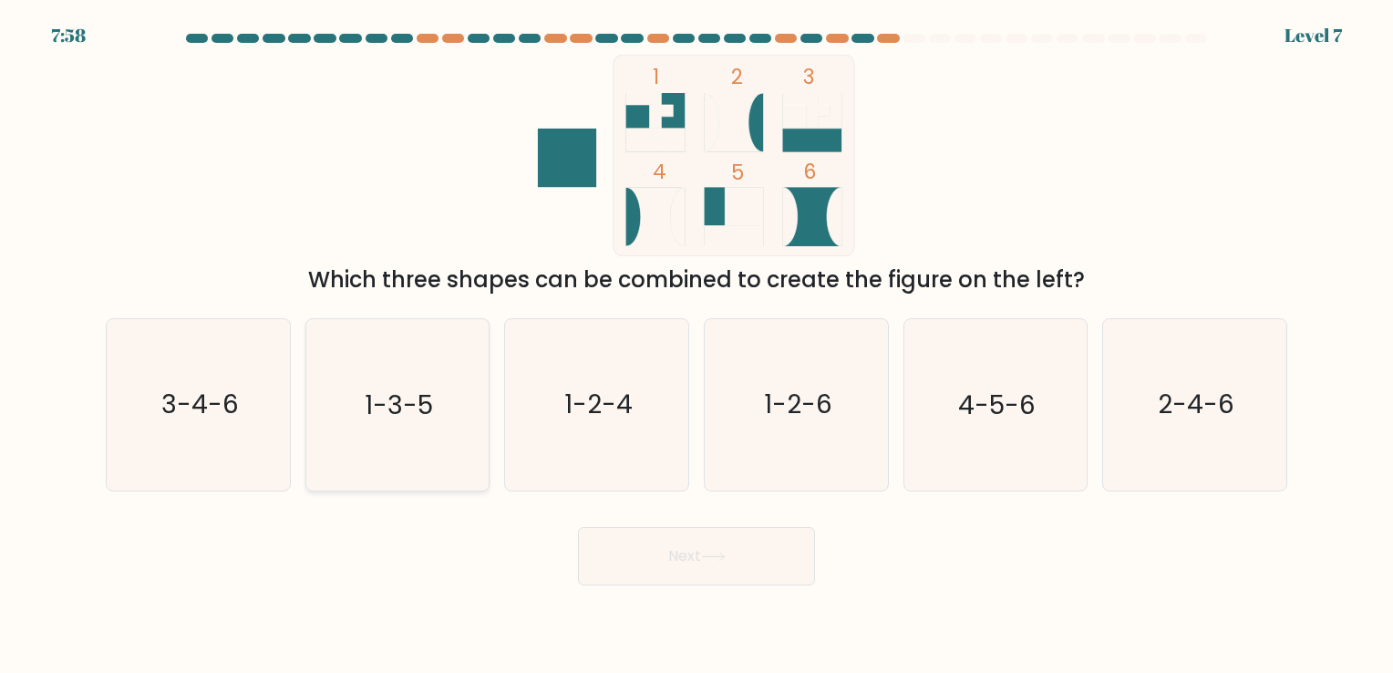
click at [385, 415] on text "1-3-5" at bounding box center [399, 406] width 68 height 36
click at [697, 346] on input "b. 1-3-5" at bounding box center [697, 341] width 1 height 9
radio input "true"
click at [668, 580] on button "Next" at bounding box center [696, 556] width 237 height 58
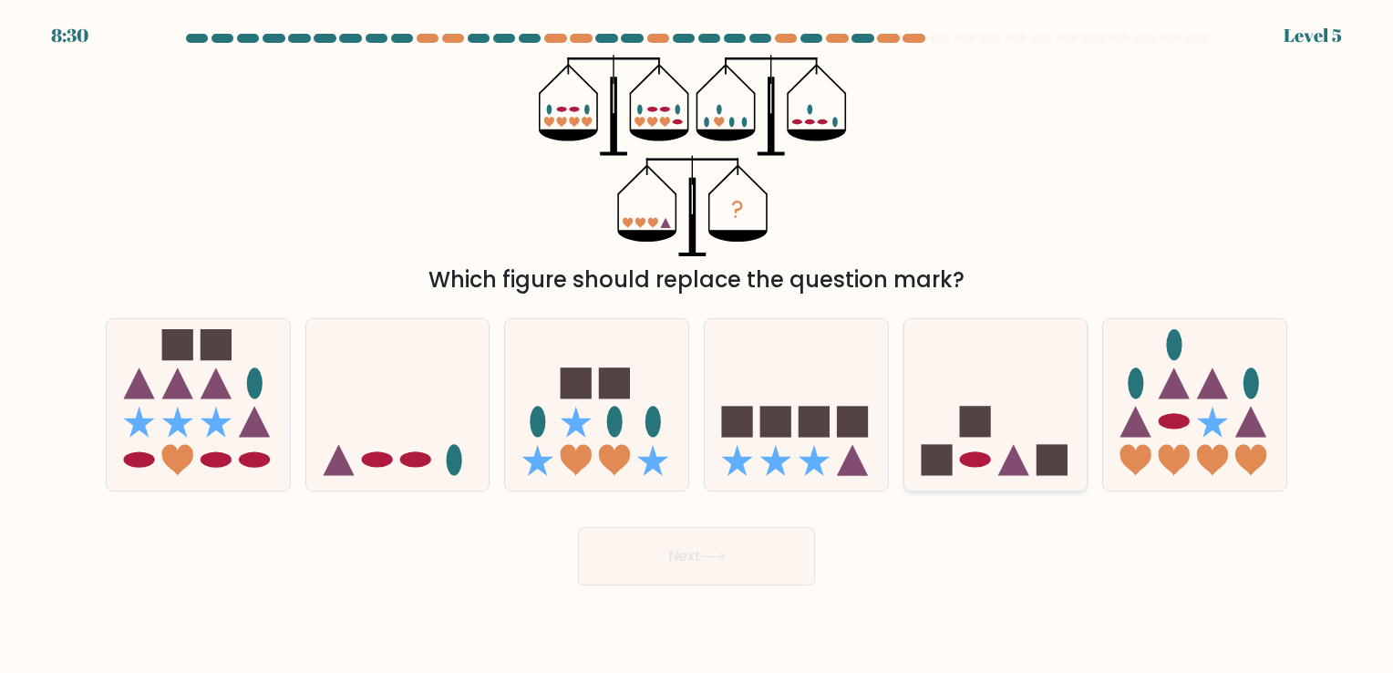
click at [1020, 461] on icon at bounding box center [1014, 460] width 31 height 31
click at [698, 346] on input "e." at bounding box center [697, 341] width 1 height 9
radio input "true"
click at [754, 553] on button "Next" at bounding box center [696, 556] width 237 height 58
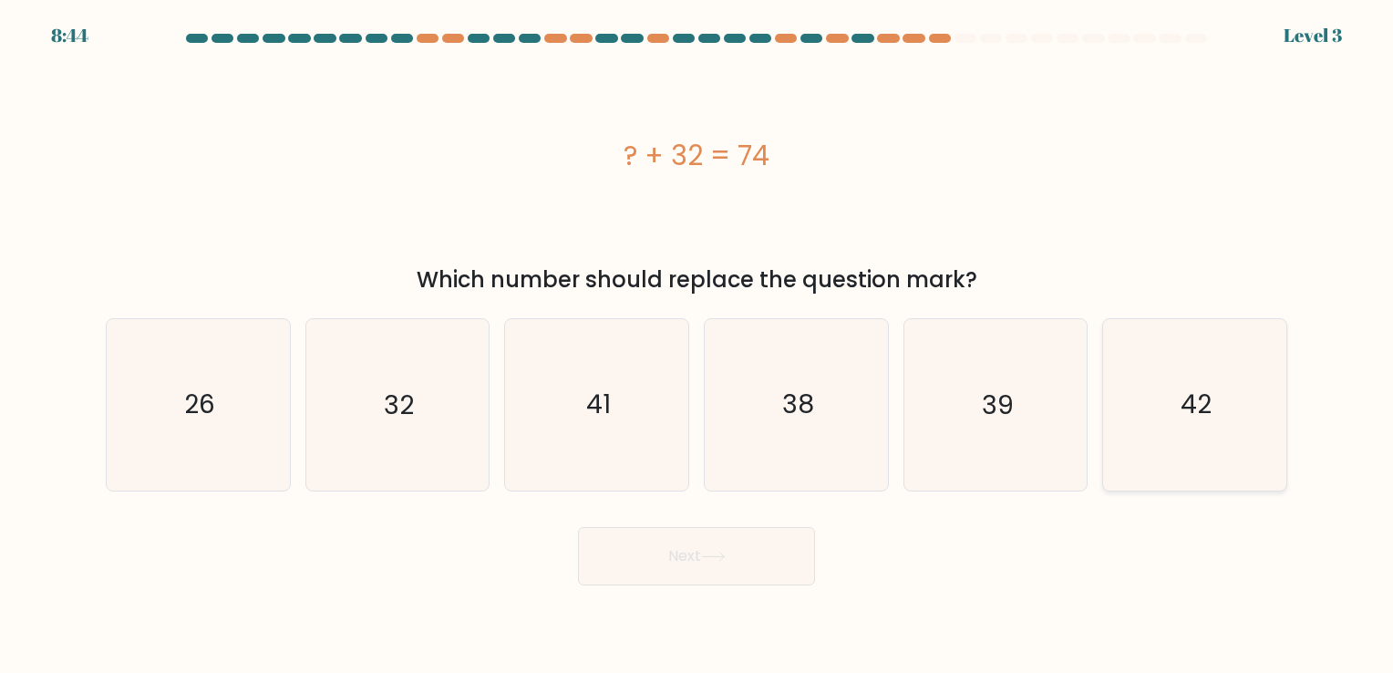
click at [1198, 428] on icon "42" at bounding box center [1195, 404] width 171 height 171
click at [698, 346] on input "f. 42" at bounding box center [697, 341] width 1 height 9
radio input "true"
click at [698, 571] on button "Next" at bounding box center [696, 556] width 237 height 58
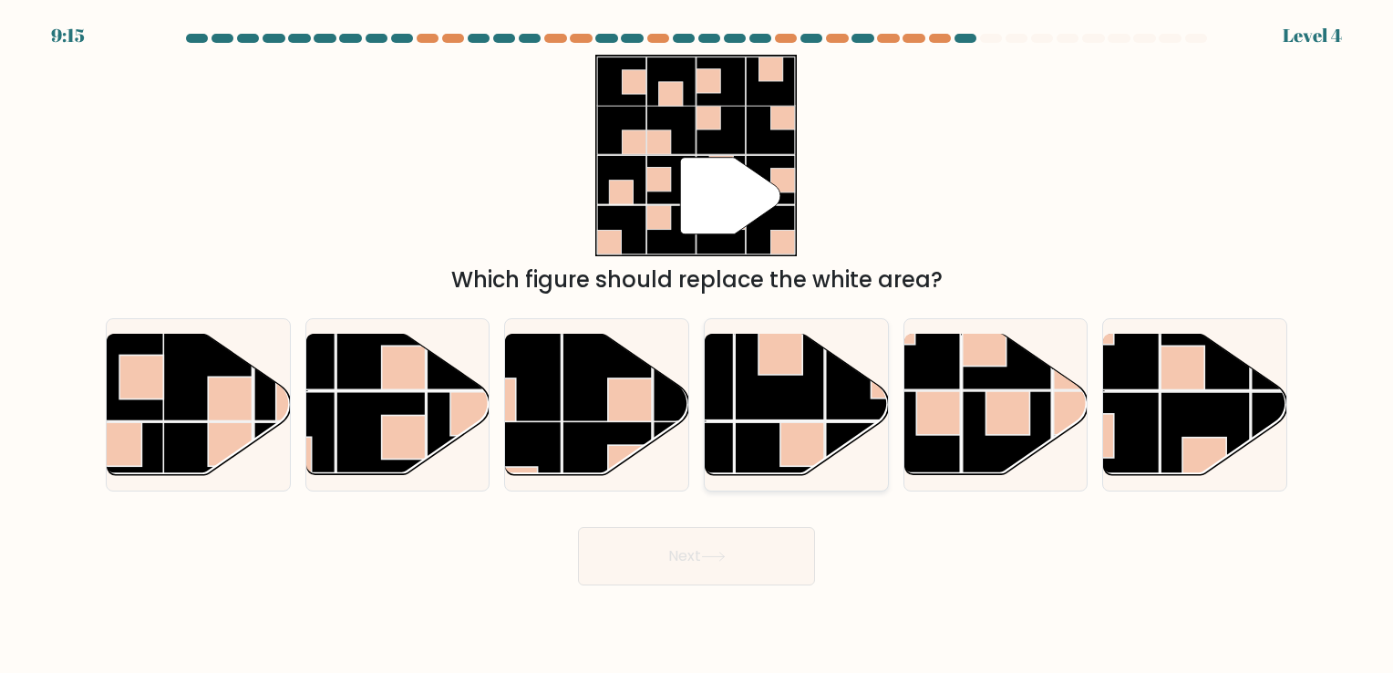
click at [730, 369] on rect at bounding box center [689, 374] width 89 height 89
click at [698, 346] on input "d." at bounding box center [697, 341] width 1 height 9
radio input "true"
click at [673, 578] on button "Next" at bounding box center [696, 556] width 237 height 58
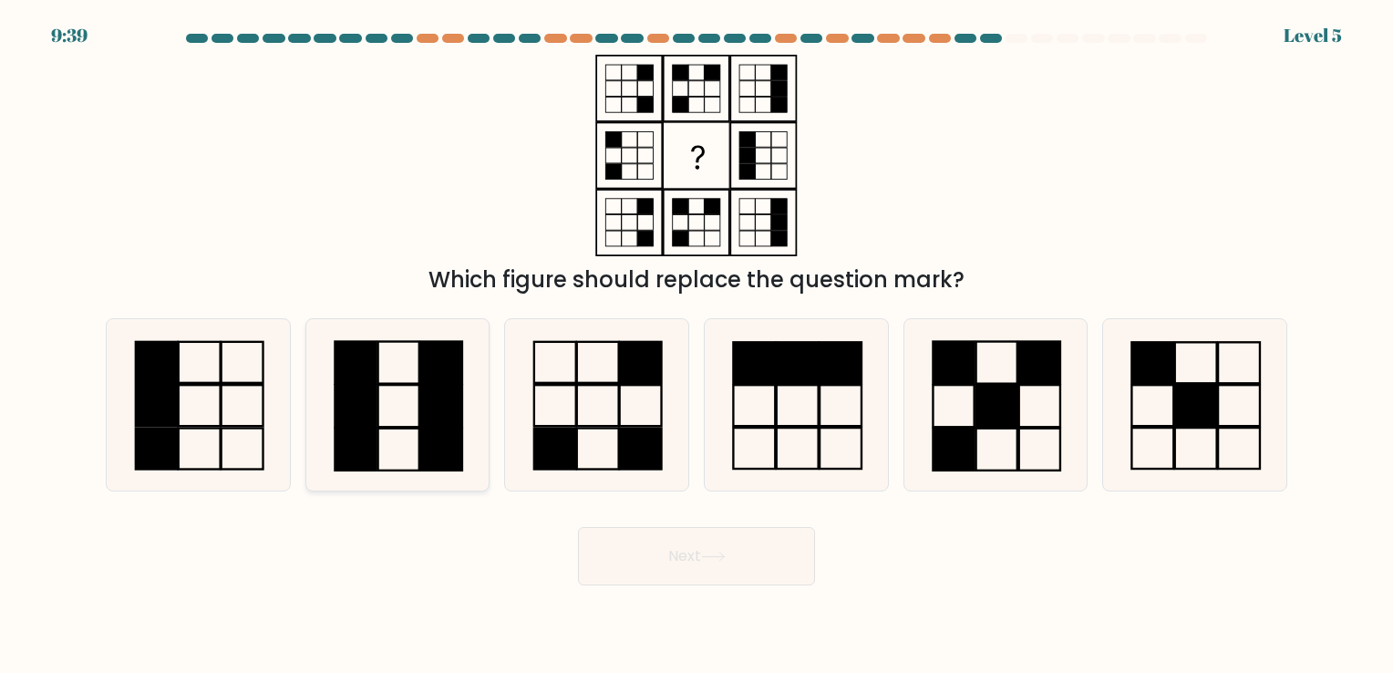
click at [418, 409] on icon at bounding box center [397, 404] width 171 height 171
click at [697, 346] on input "b." at bounding box center [697, 341] width 1 height 9
radio input "true"
click at [779, 573] on button "Next" at bounding box center [696, 556] width 237 height 58
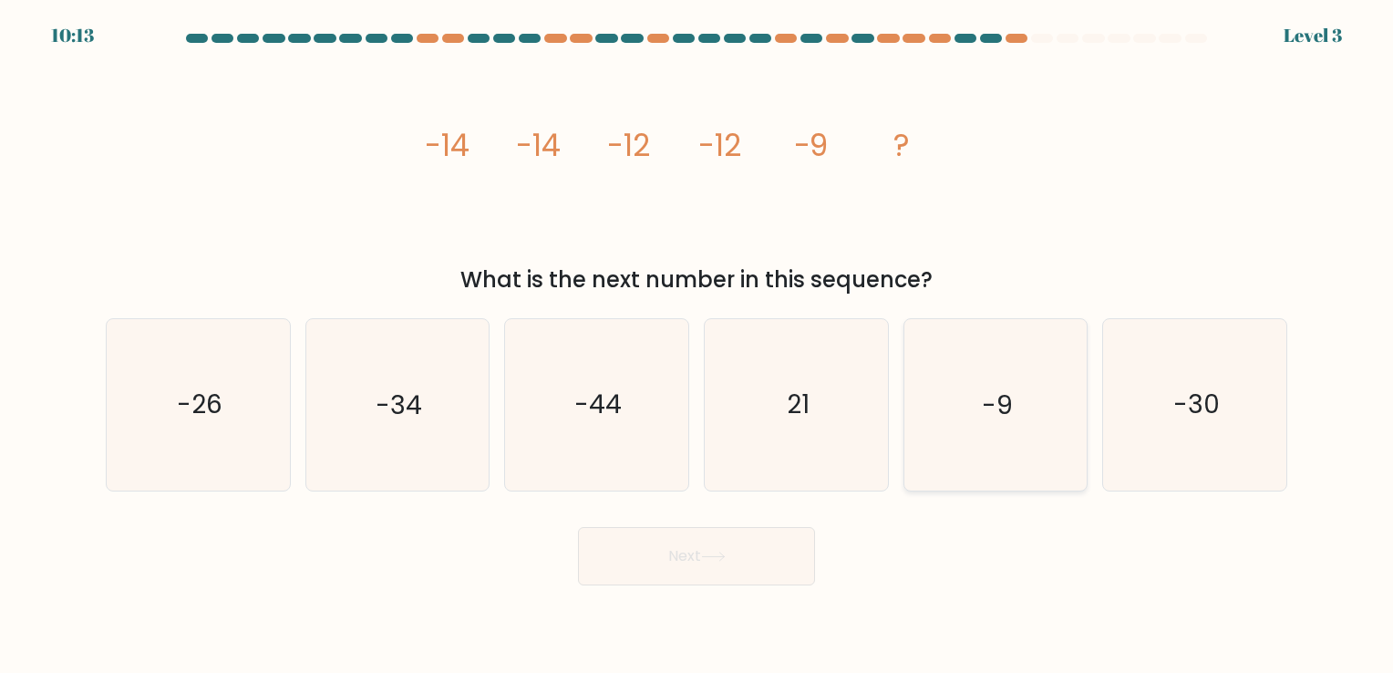
click at [936, 404] on icon "-9" at bounding box center [995, 404] width 171 height 171
click at [698, 346] on input "e. -9" at bounding box center [697, 341] width 1 height 9
radio input "true"
click at [737, 553] on button "Next" at bounding box center [696, 556] width 237 height 58
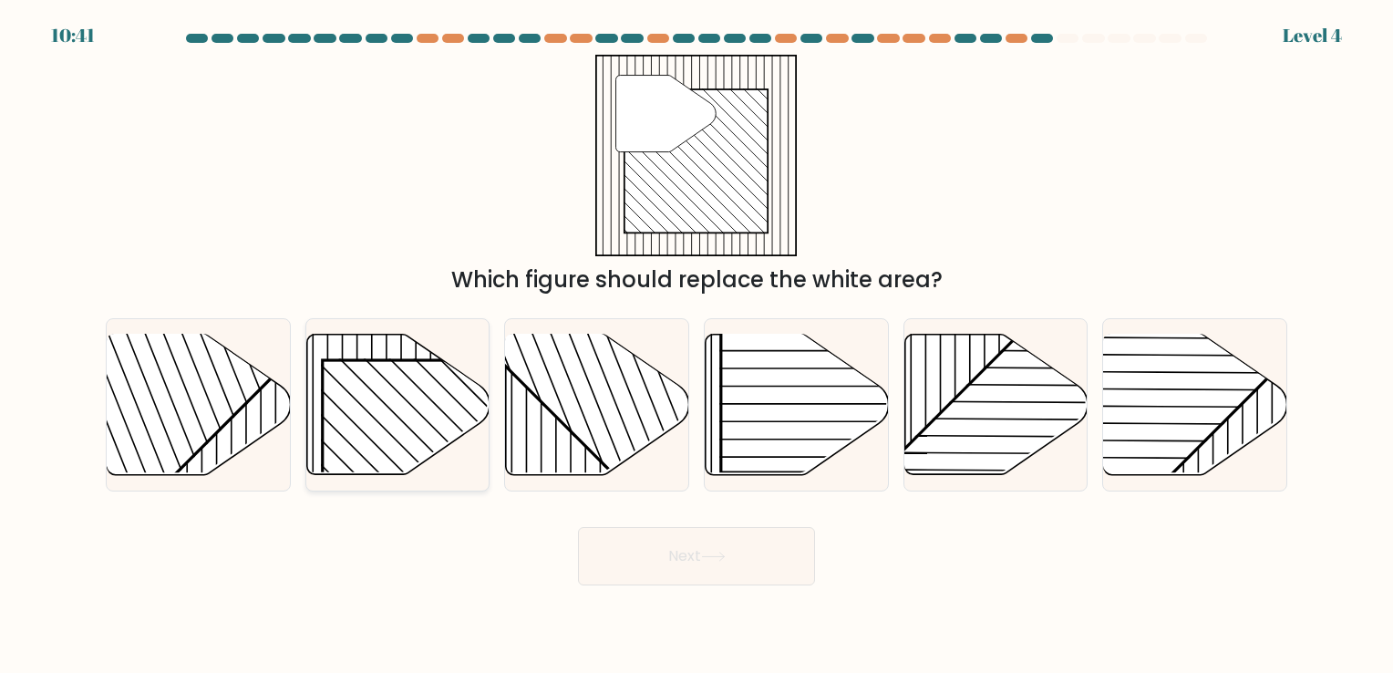
click at [354, 365] on rect at bounding box center [453, 491] width 263 height 263
click at [697, 346] on input "b." at bounding box center [697, 341] width 1 height 9
radio input "true"
click at [712, 576] on button "Next" at bounding box center [696, 556] width 237 height 58
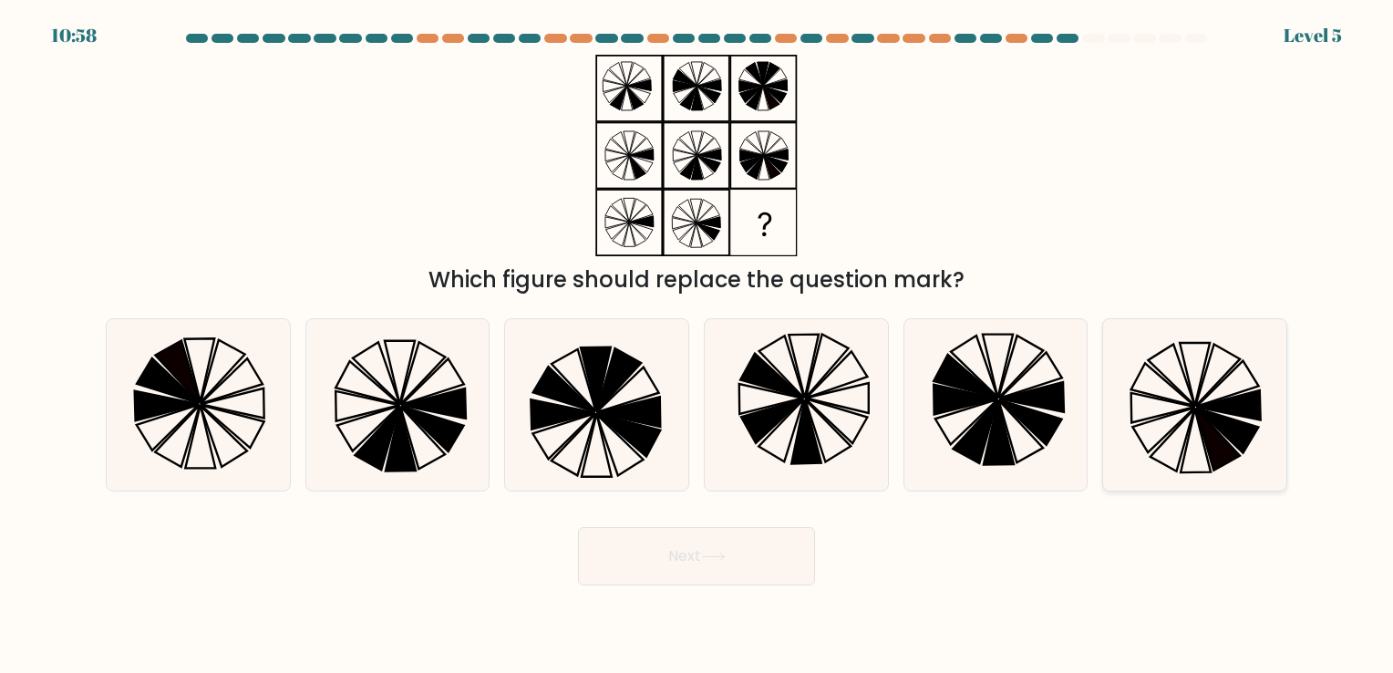
click at [1200, 453] on icon at bounding box center [1195, 404] width 171 height 171
click at [698, 346] on input "f." at bounding box center [697, 341] width 1 height 9
radio input "true"
click at [1206, 402] on icon at bounding box center [1195, 404] width 169 height 169
click at [698, 346] on input "f." at bounding box center [697, 341] width 1 height 9
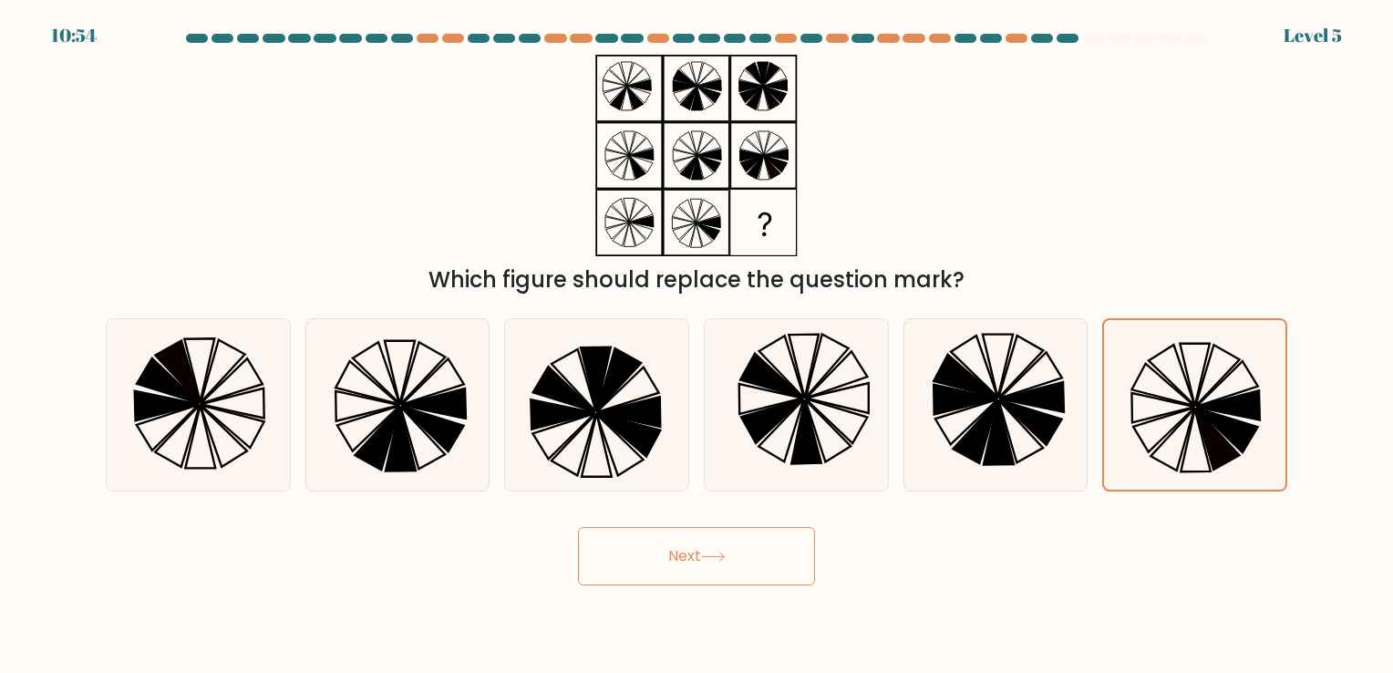
click at [723, 534] on button "Next" at bounding box center [696, 556] width 237 height 58
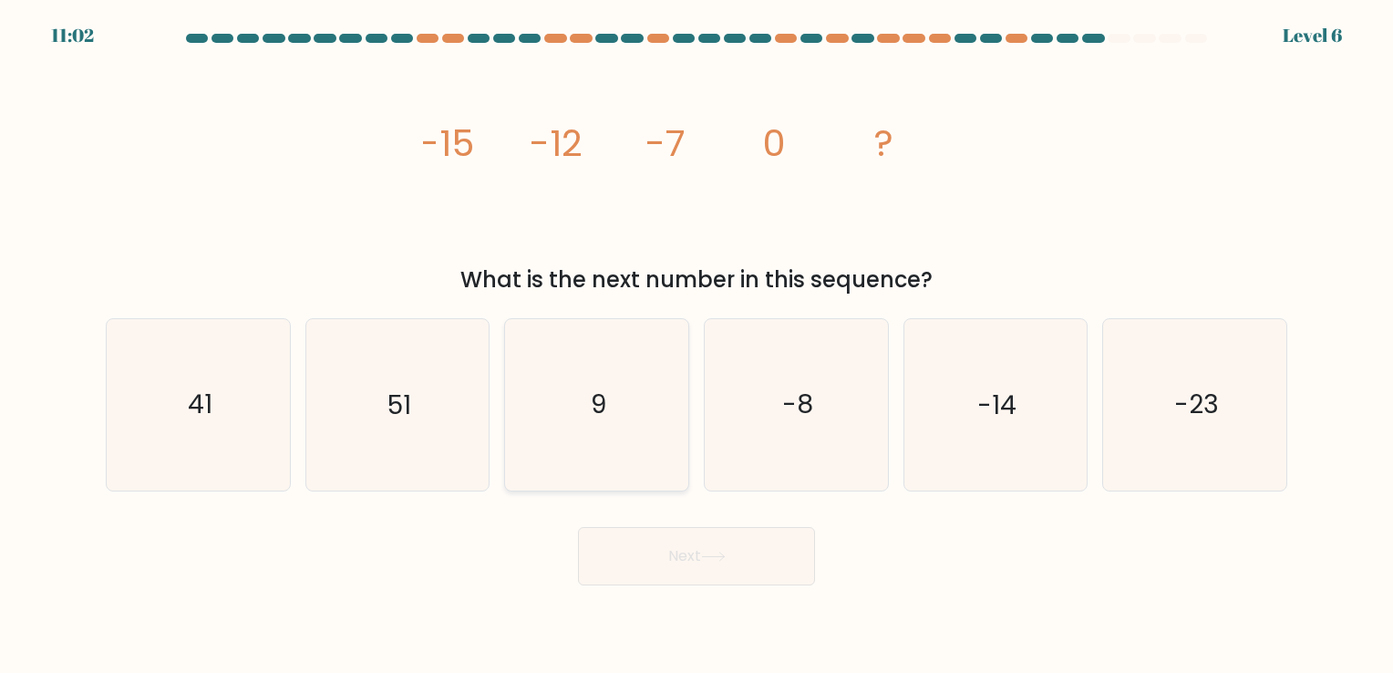
click at [607, 439] on icon "9" at bounding box center [597, 404] width 171 height 171
click at [697, 346] on input "c. 9" at bounding box center [697, 341] width 1 height 9
radio input "true"
click at [758, 557] on button "Next" at bounding box center [696, 556] width 237 height 58
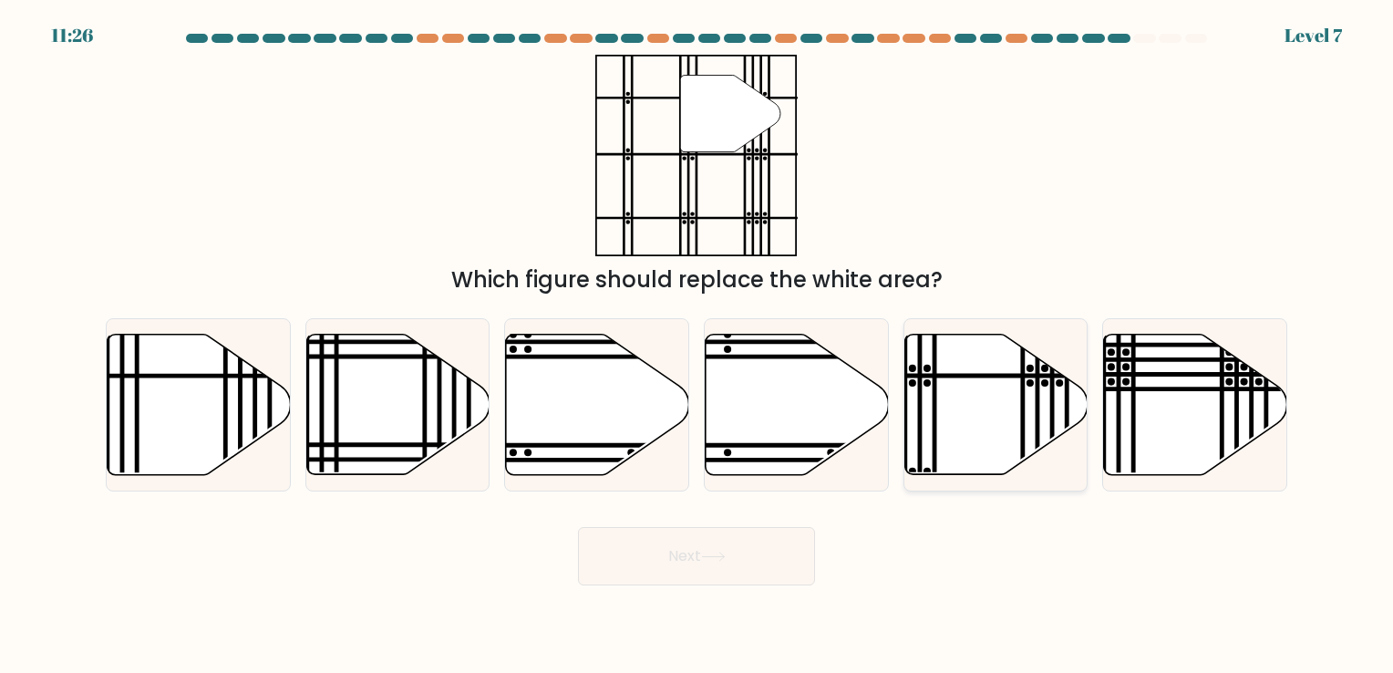
click at [979, 426] on icon at bounding box center [996, 404] width 183 height 140
click at [698, 346] on input "e." at bounding box center [697, 341] width 1 height 9
radio input "true"
click at [740, 575] on button "Next" at bounding box center [696, 556] width 237 height 58
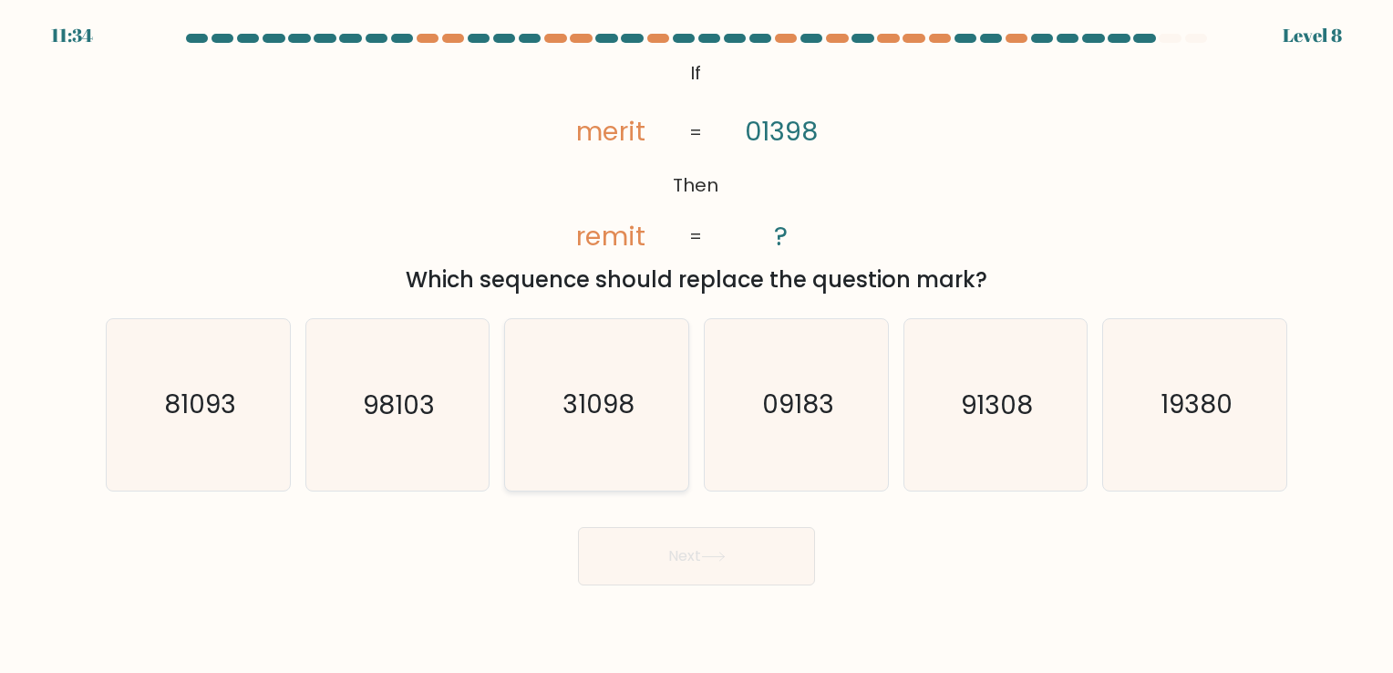
click at [553, 449] on icon "31098" at bounding box center [597, 404] width 171 height 171
click at [697, 346] on input "c. 31098" at bounding box center [697, 341] width 1 height 9
radio input "true"
click at [720, 550] on button "Next" at bounding box center [696, 556] width 237 height 58
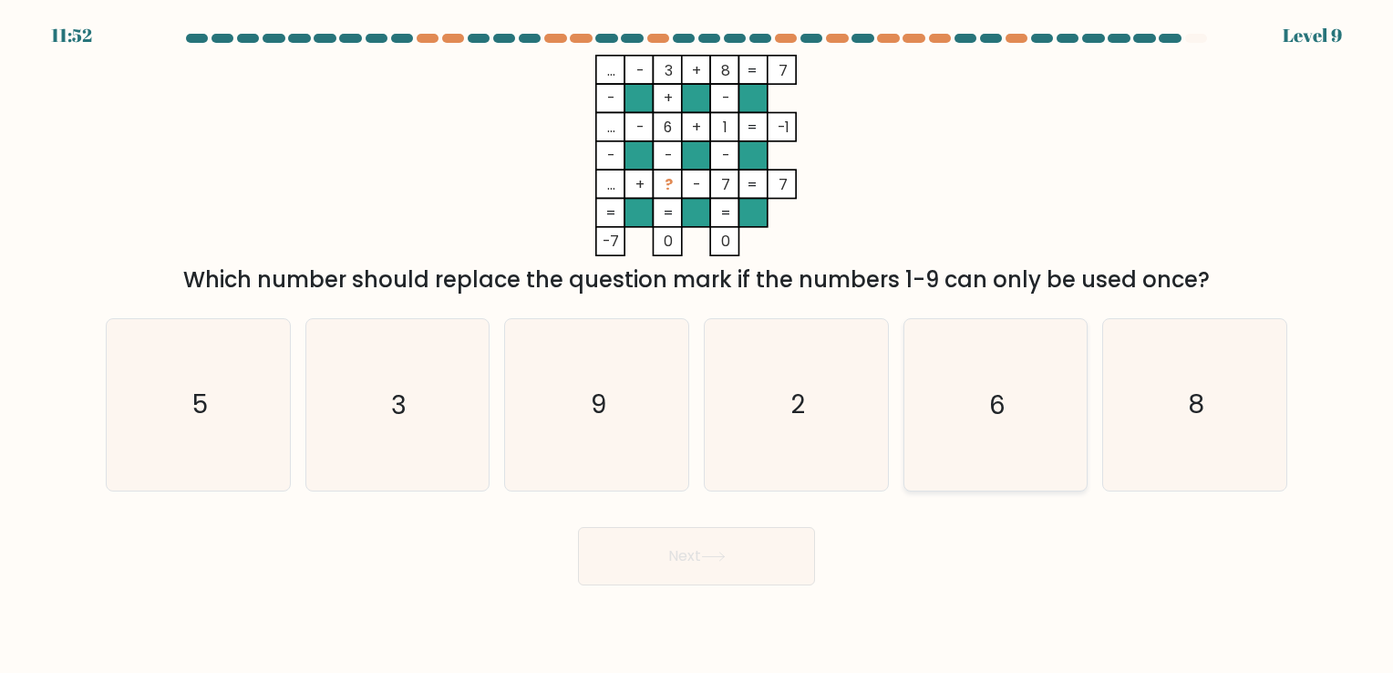
click at [979, 427] on icon "6" at bounding box center [995, 404] width 171 height 171
click at [698, 346] on input "e. 6" at bounding box center [697, 341] width 1 height 9
radio input "true"
click at [726, 548] on button "Next" at bounding box center [696, 556] width 237 height 58
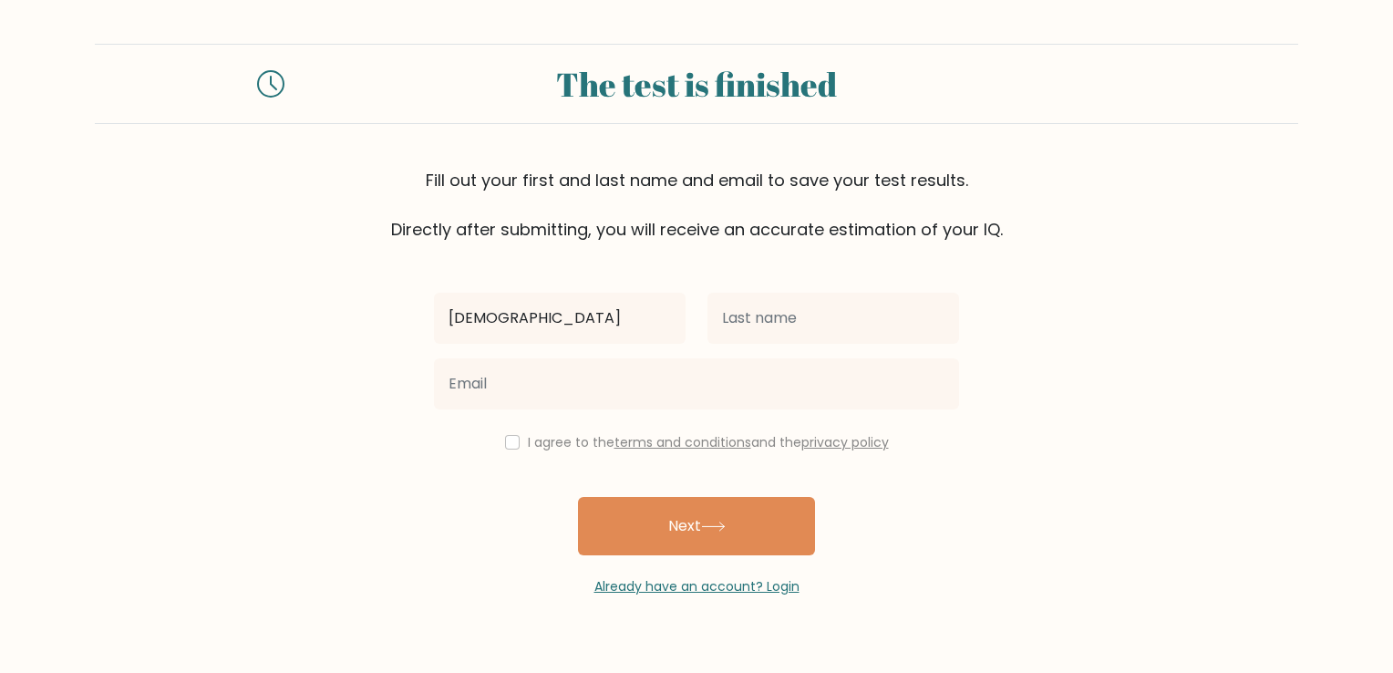
type input "Jeriah"
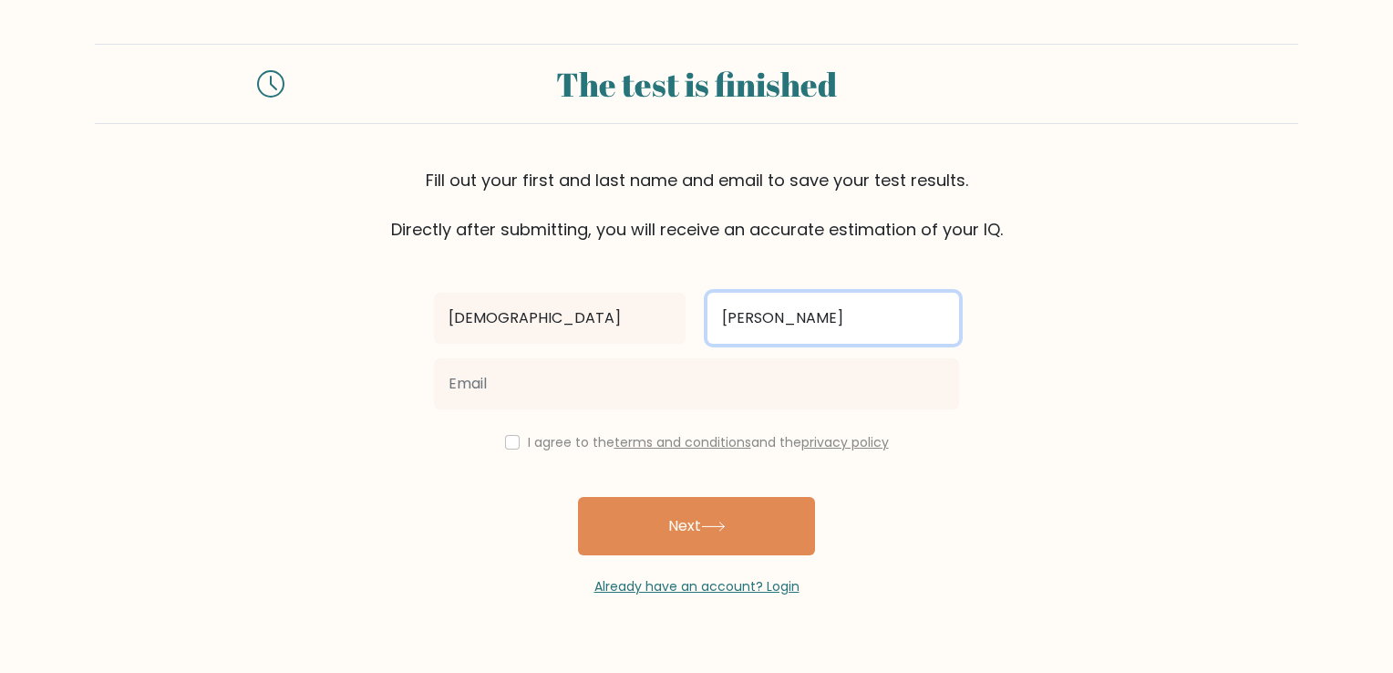
type input "Chambliss"
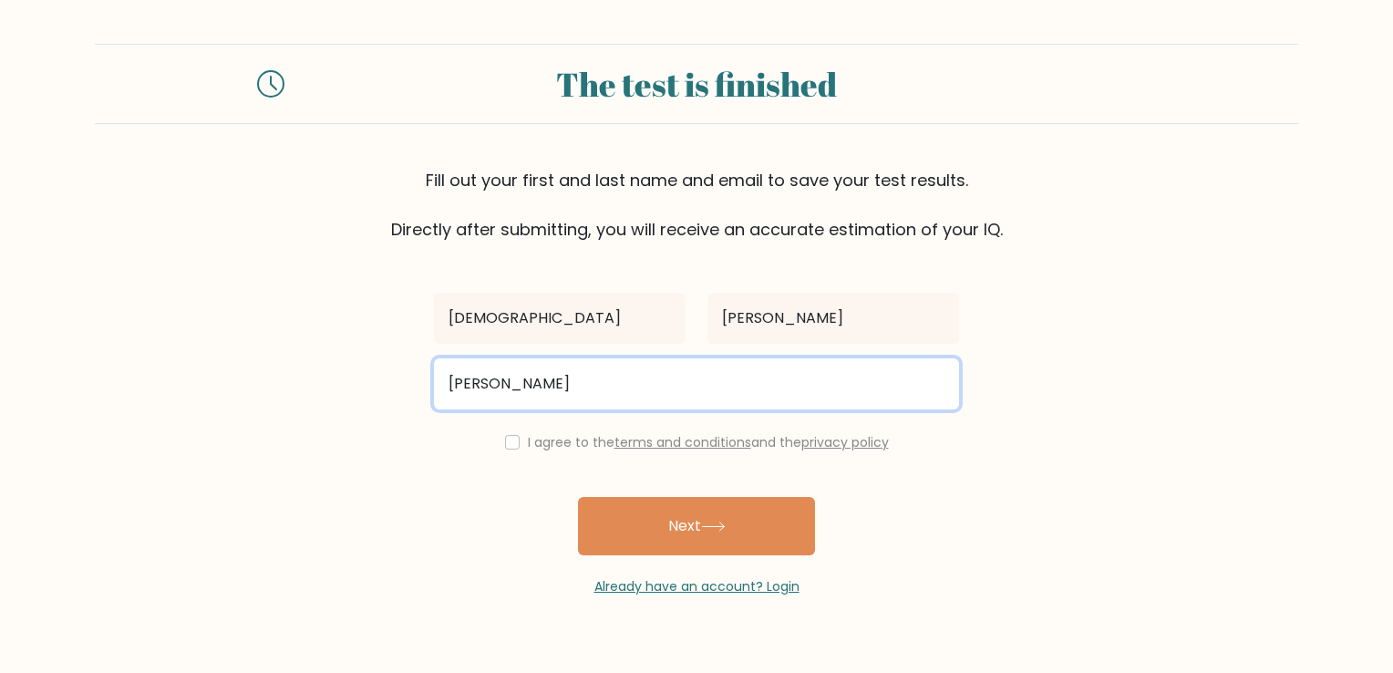
type input "jeriahchambliss@gmail.com"
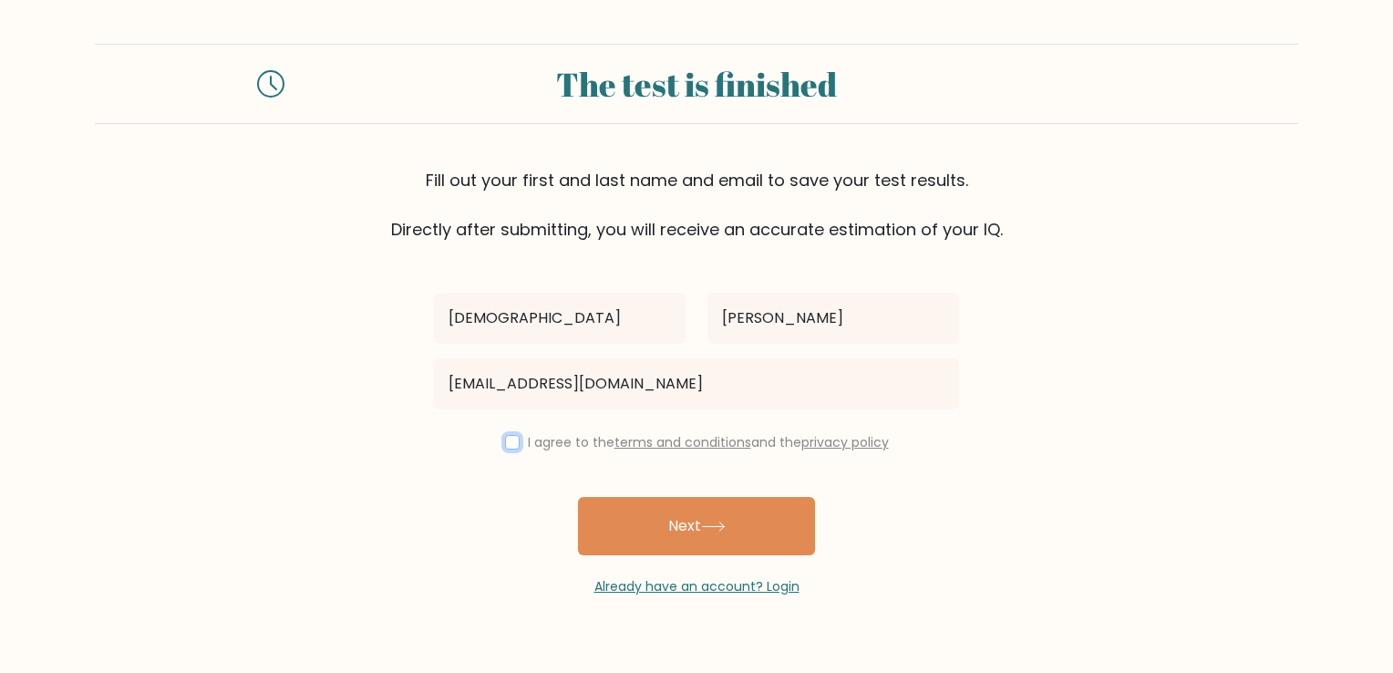
click at [507, 440] on input "checkbox" at bounding box center [512, 442] width 15 height 15
checkbox input "true"
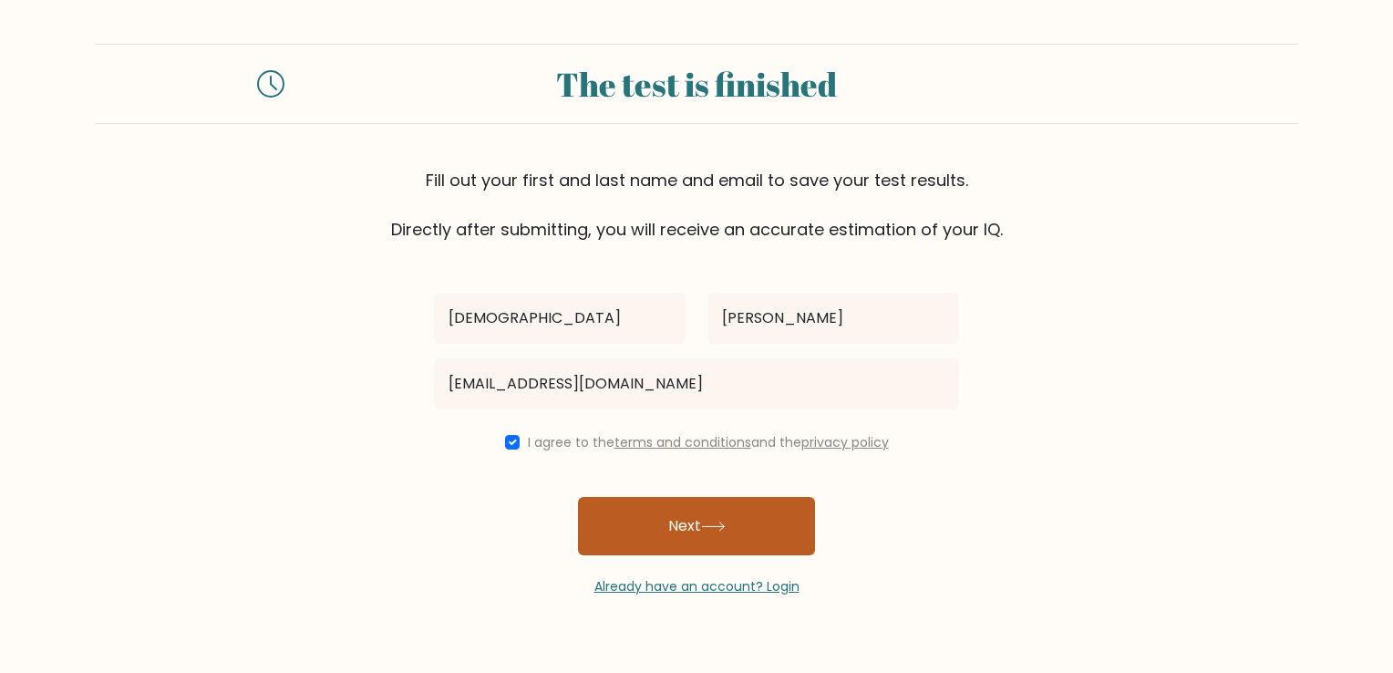
click at [674, 521] on button "Next" at bounding box center [696, 526] width 237 height 58
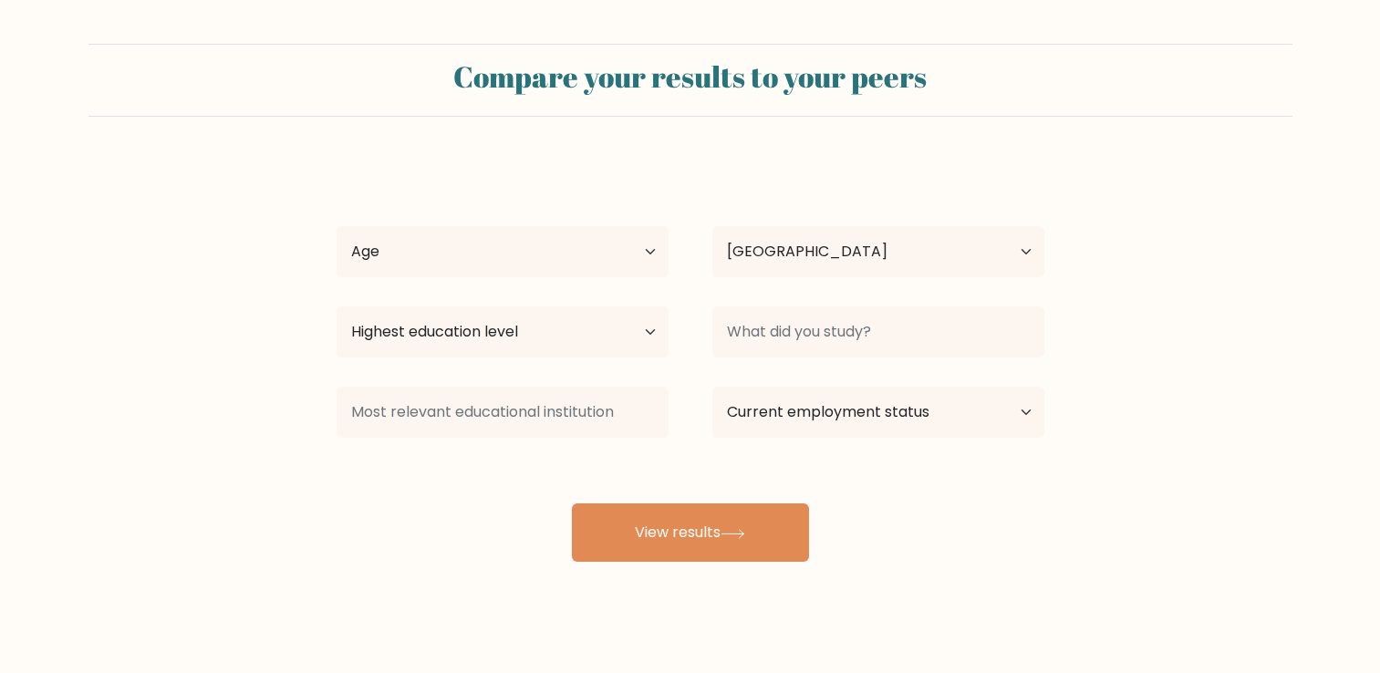
select select "US"
click at [540, 267] on select "Age Under [DEMOGRAPHIC_DATA] [DEMOGRAPHIC_DATA] [DEMOGRAPHIC_DATA] [DEMOGRAPHIC…" at bounding box center [503, 251] width 332 height 51
select select "18_24"
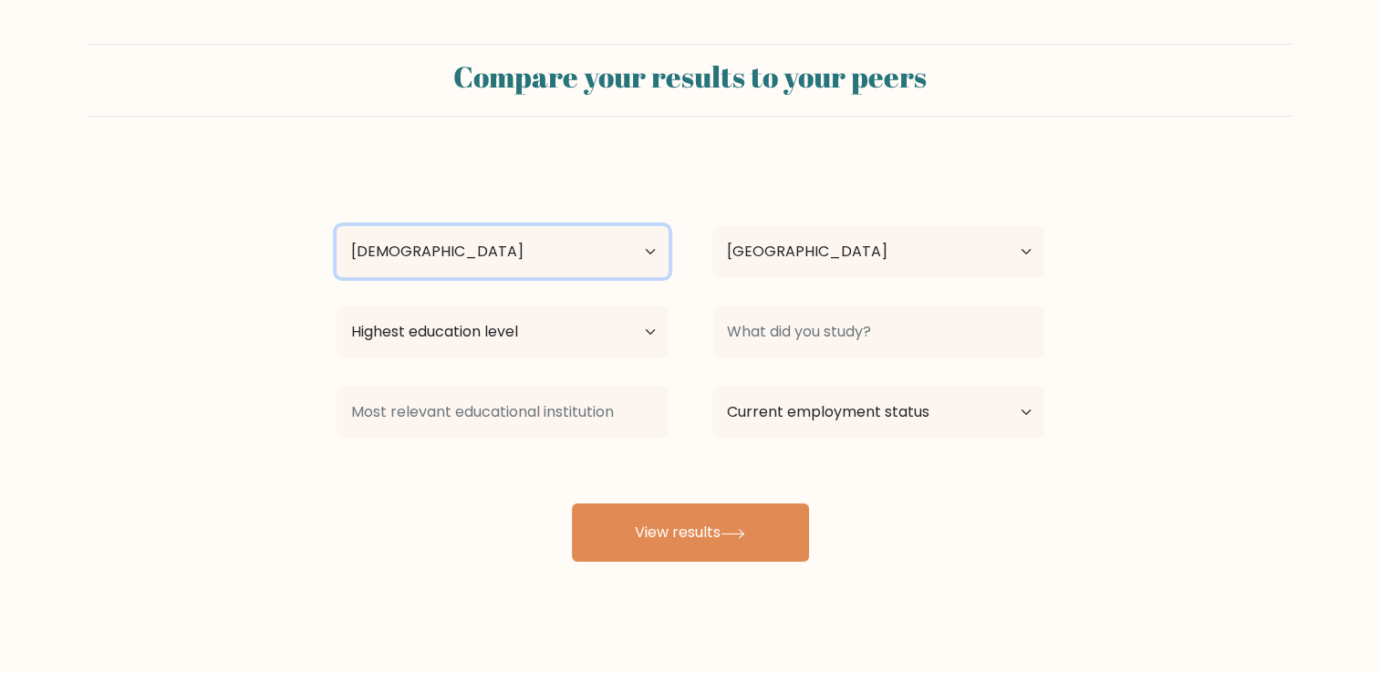
click at [337, 226] on select "Age Under [DEMOGRAPHIC_DATA] [DEMOGRAPHIC_DATA] [DEMOGRAPHIC_DATA] [DEMOGRAPHIC…" at bounding box center [503, 251] width 332 height 51
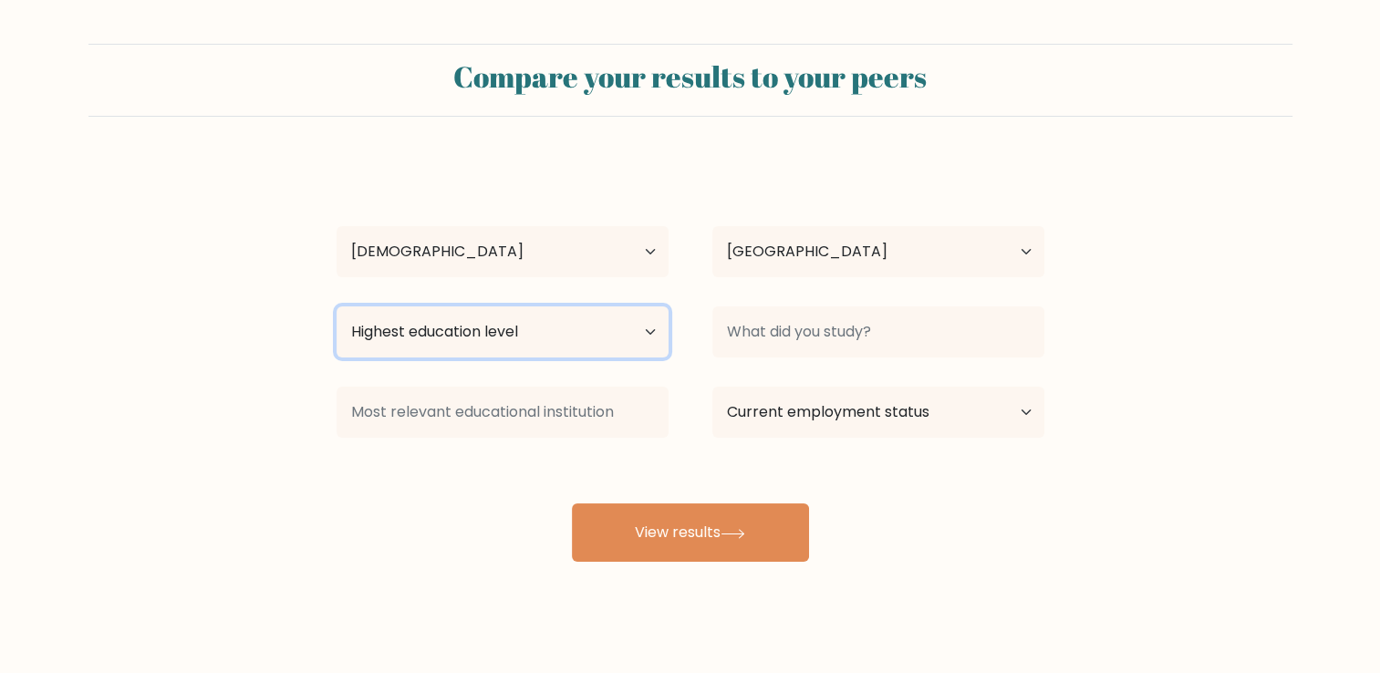
click at [511, 337] on select "Highest education level No schooling Primary Lower Secondary Upper Secondary Oc…" at bounding box center [503, 331] width 332 height 51
select select "upper_secondary"
click at [337, 306] on select "Highest education level No schooling Primary Lower Secondary Upper Secondary Oc…" at bounding box center [503, 331] width 332 height 51
click at [538, 334] on select "Highest education level No schooling Primary Lower Secondary Upper Secondary Oc…" at bounding box center [503, 331] width 332 height 51
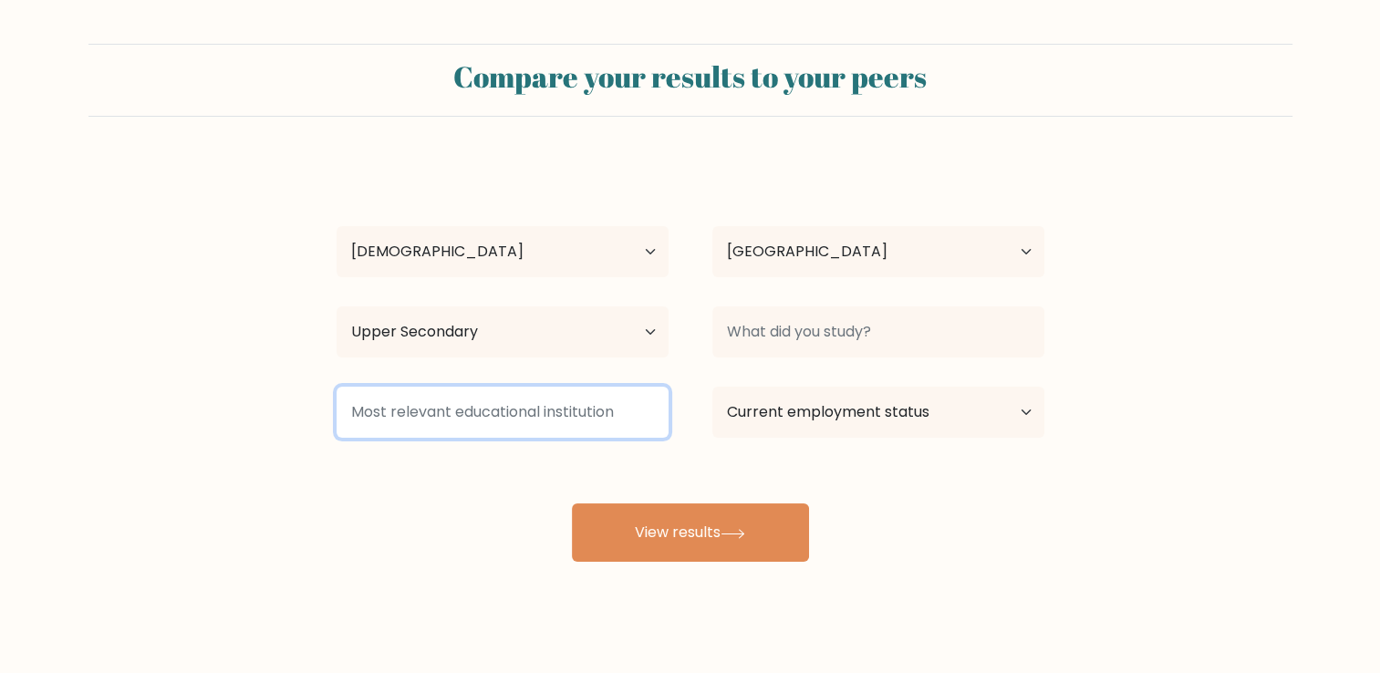
click at [510, 395] on input at bounding box center [503, 412] width 332 height 51
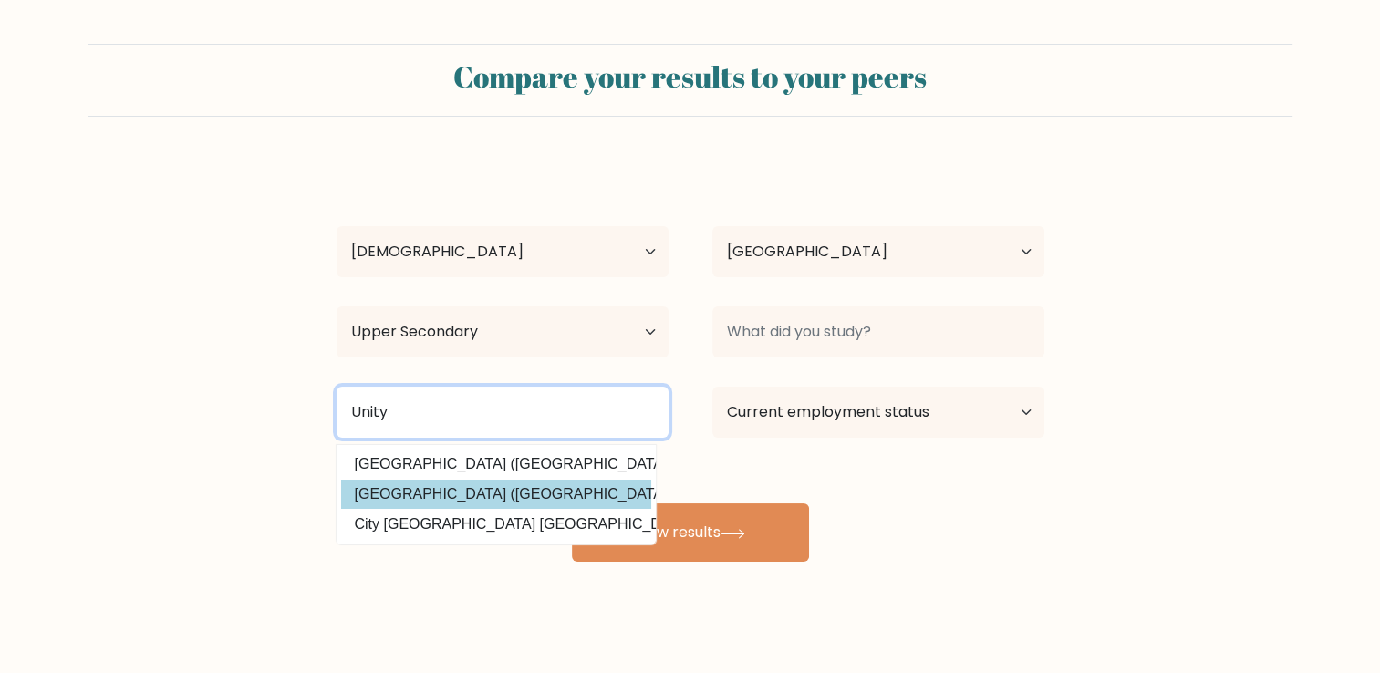
type input "Unity"
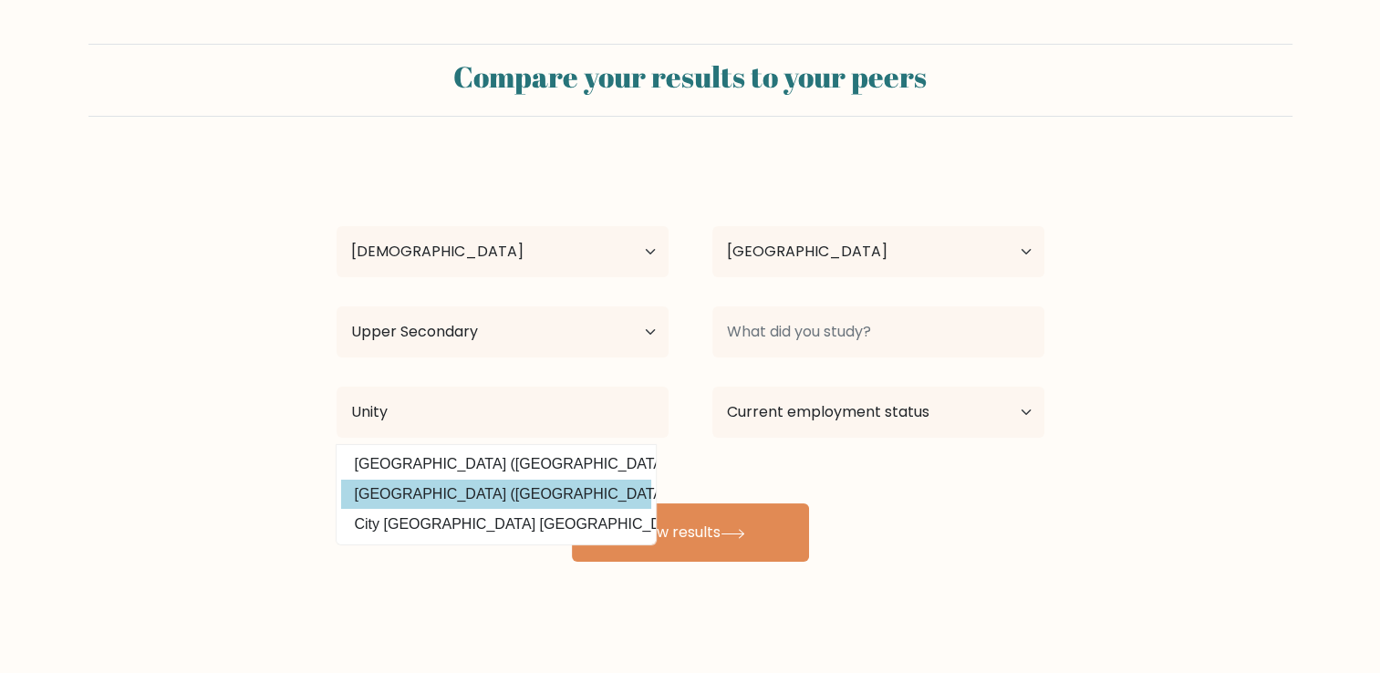
click at [545, 483] on div "Jeriah Chambliss Age Under 18 years old 18-24 years old 25-34 years old 35-44 y…" at bounding box center [691, 361] width 730 height 401
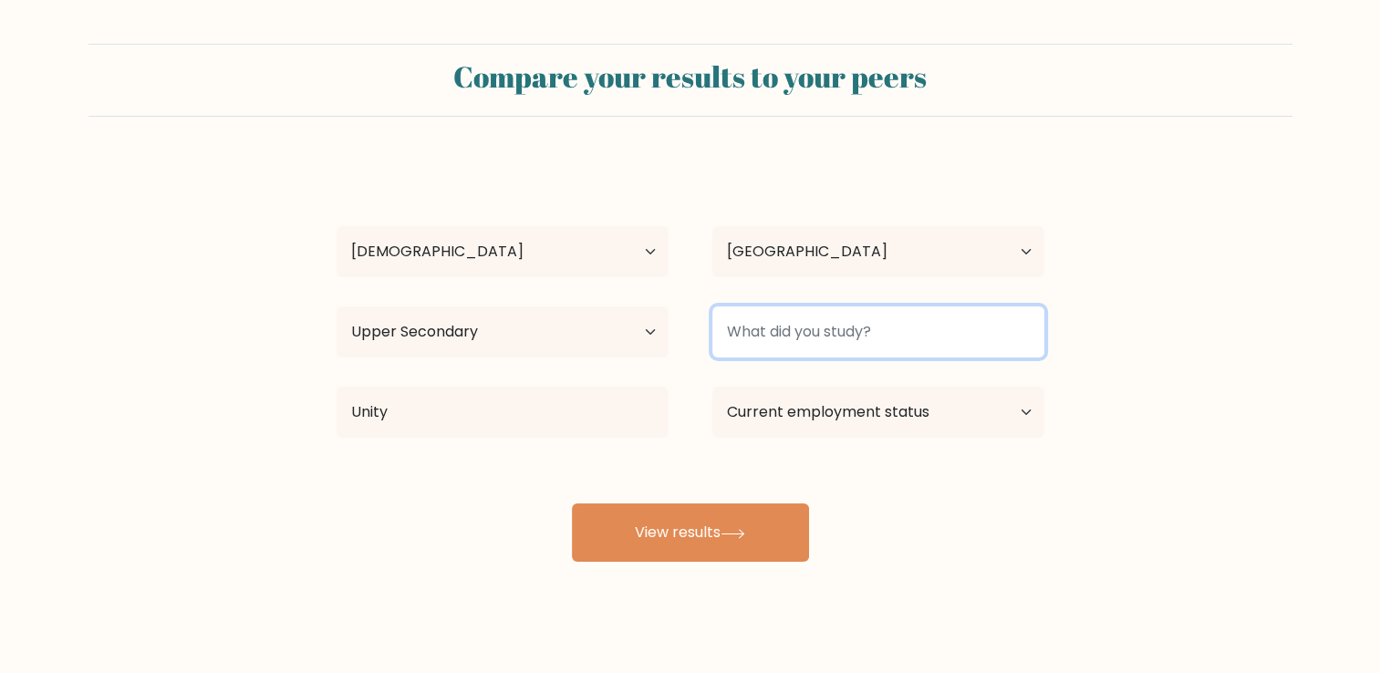
click at [890, 319] on input at bounding box center [878, 331] width 332 height 51
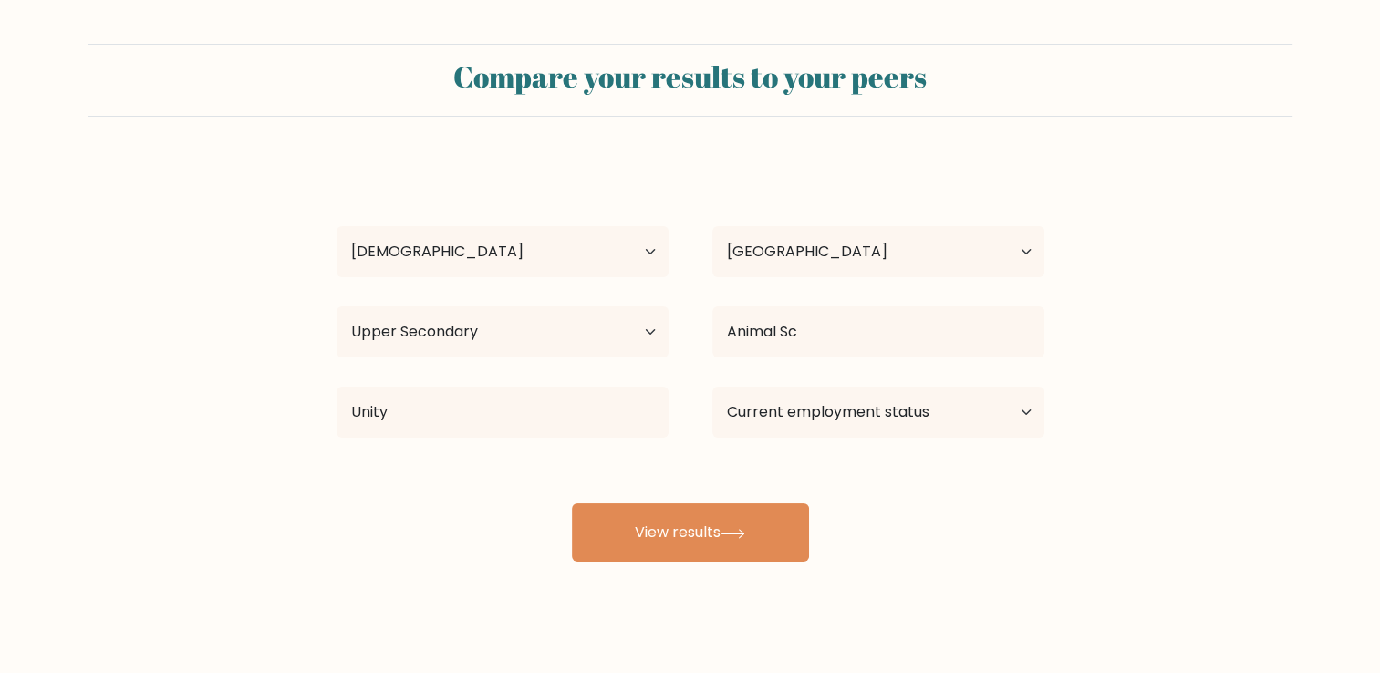
click at [868, 380] on div "Jeriah Chambliss Age Under 18 years old 18-24 years old 25-34 years old 35-44 y…" at bounding box center [691, 361] width 730 height 401
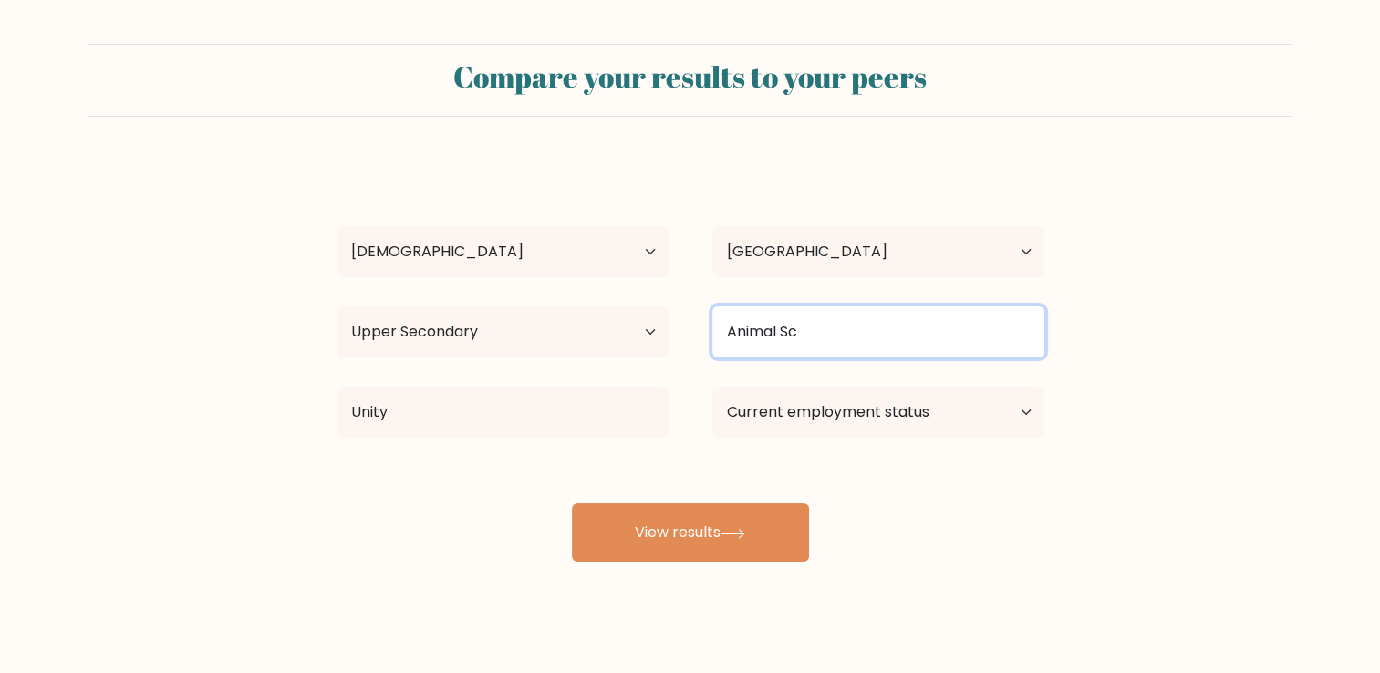
click at [854, 337] on input "Animal Sc" at bounding box center [878, 331] width 332 height 51
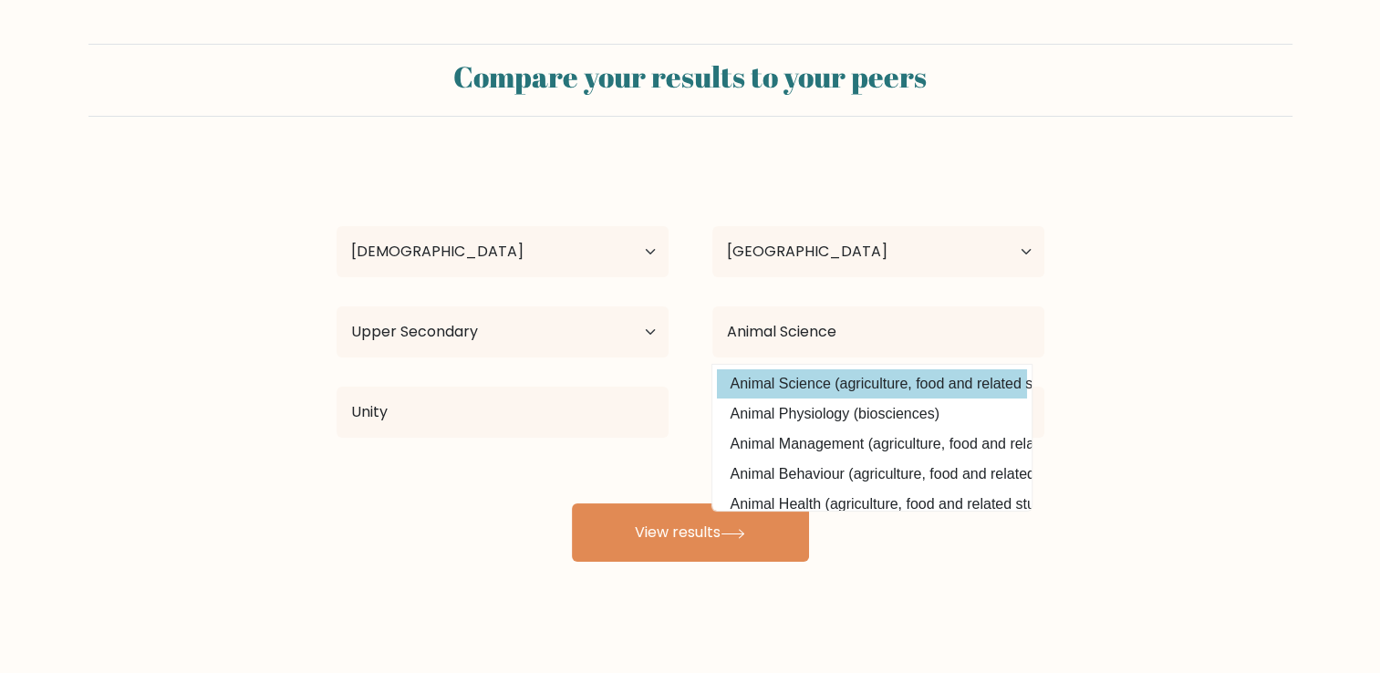
click at [846, 382] on div "Jeriah Chambliss Age Under 18 years old 18-24 years old 25-34 years old 35-44 y…" at bounding box center [691, 361] width 730 height 401
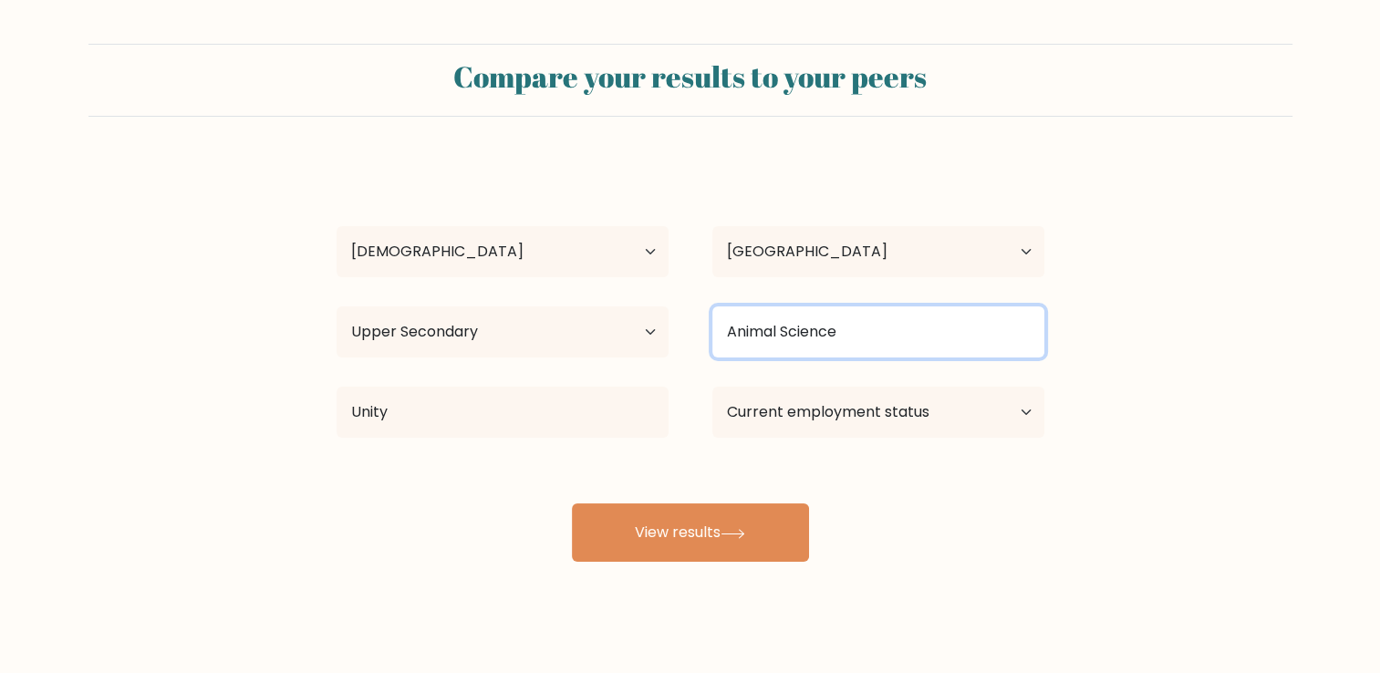
click at [854, 346] on input "Animal Science" at bounding box center [878, 331] width 332 height 51
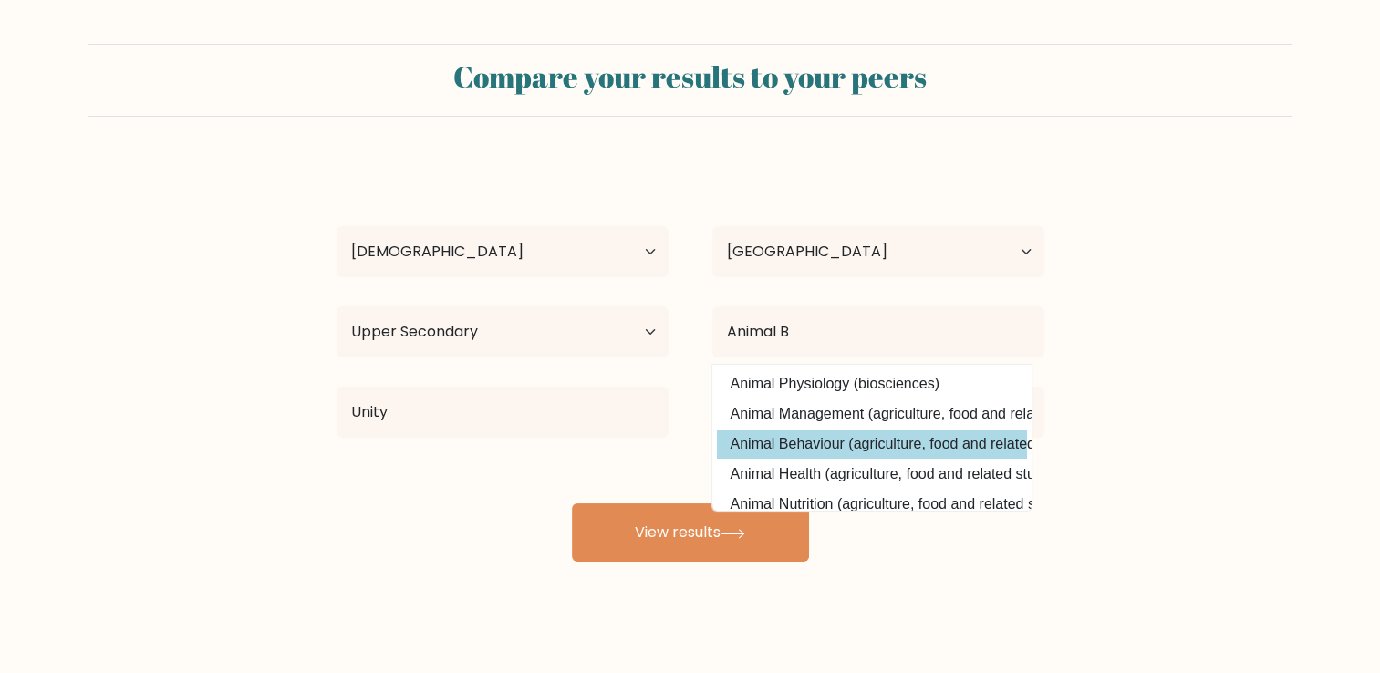
click at [907, 434] on div "Jeriah Chambliss Age Under 18 years old 18-24 years old 25-34 years old 35-44 y…" at bounding box center [691, 361] width 730 height 401
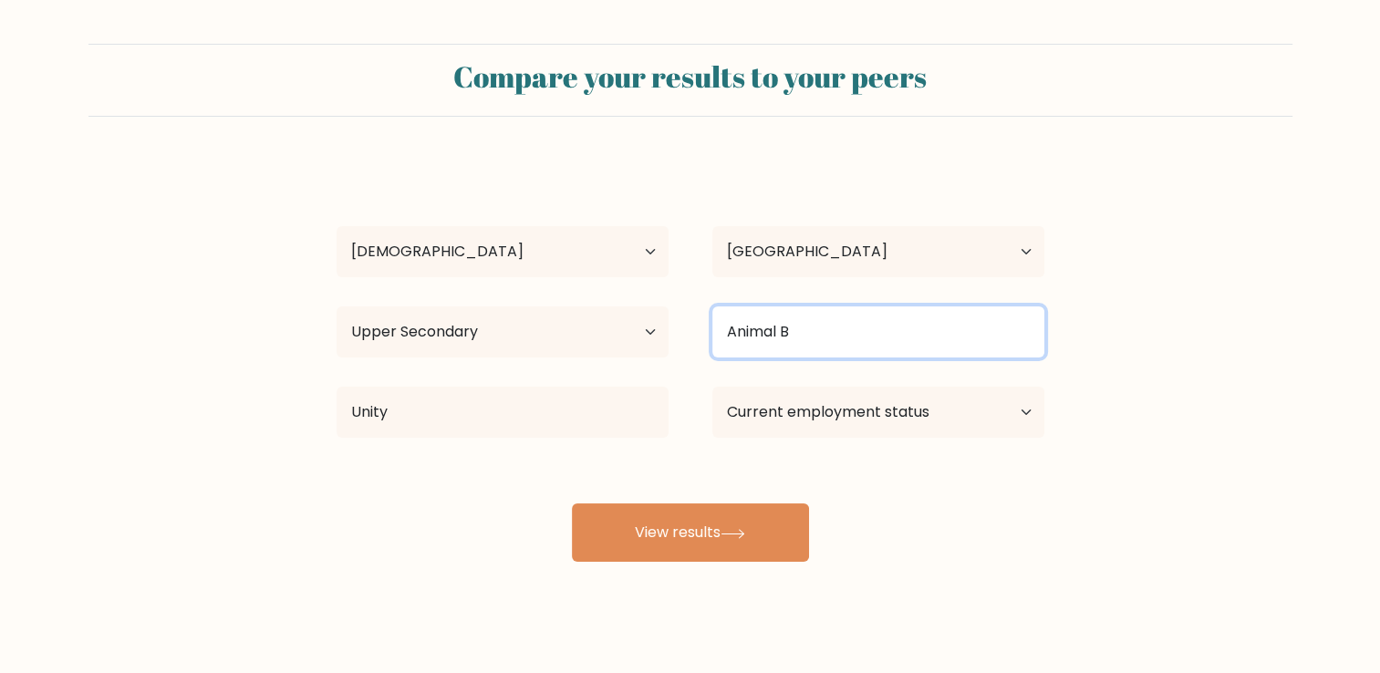
click at [822, 337] on input "Animal B" at bounding box center [878, 331] width 332 height 51
drag, startPoint x: 813, startPoint y: 392, endPoint x: 796, endPoint y: 327, distance: 67.0
click at [796, 327] on input "Animal Be" at bounding box center [878, 331] width 332 height 51
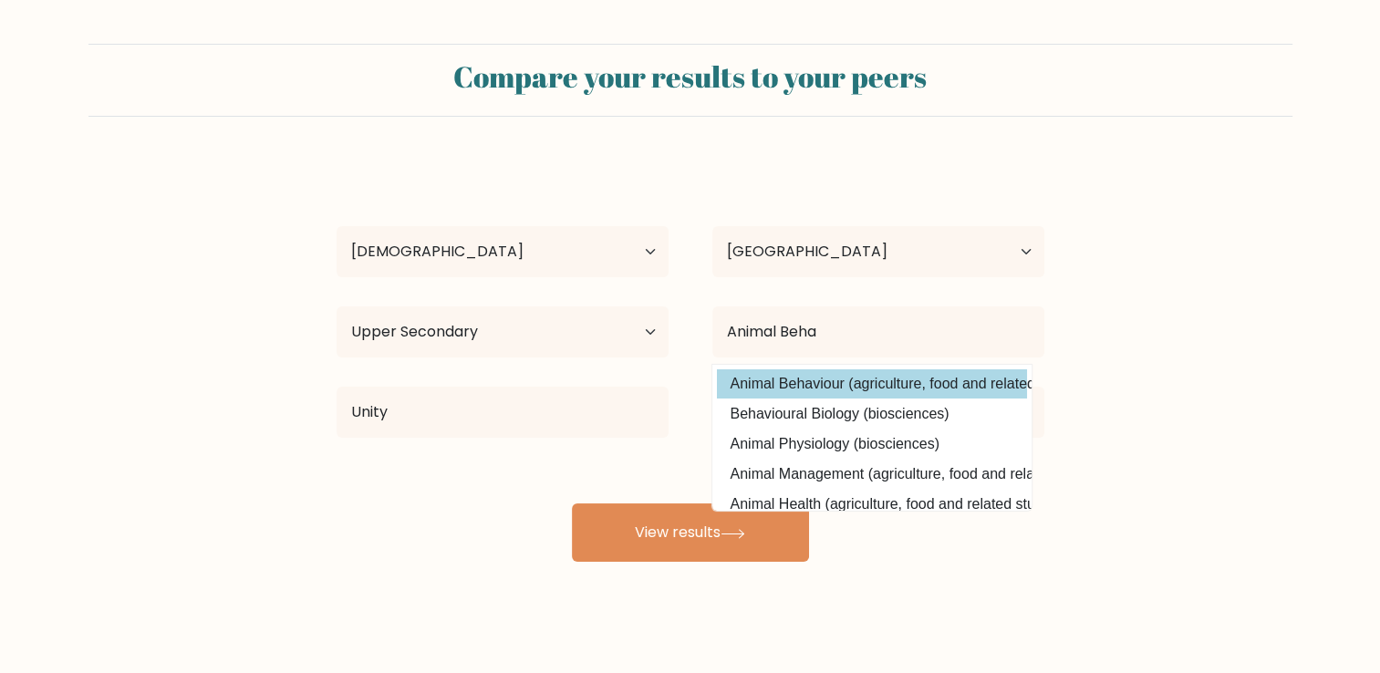
click at [810, 375] on div "Jeriah Chambliss Age Under 18 years old 18-24 years old 25-34 years old 35-44 y…" at bounding box center [691, 361] width 730 height 401
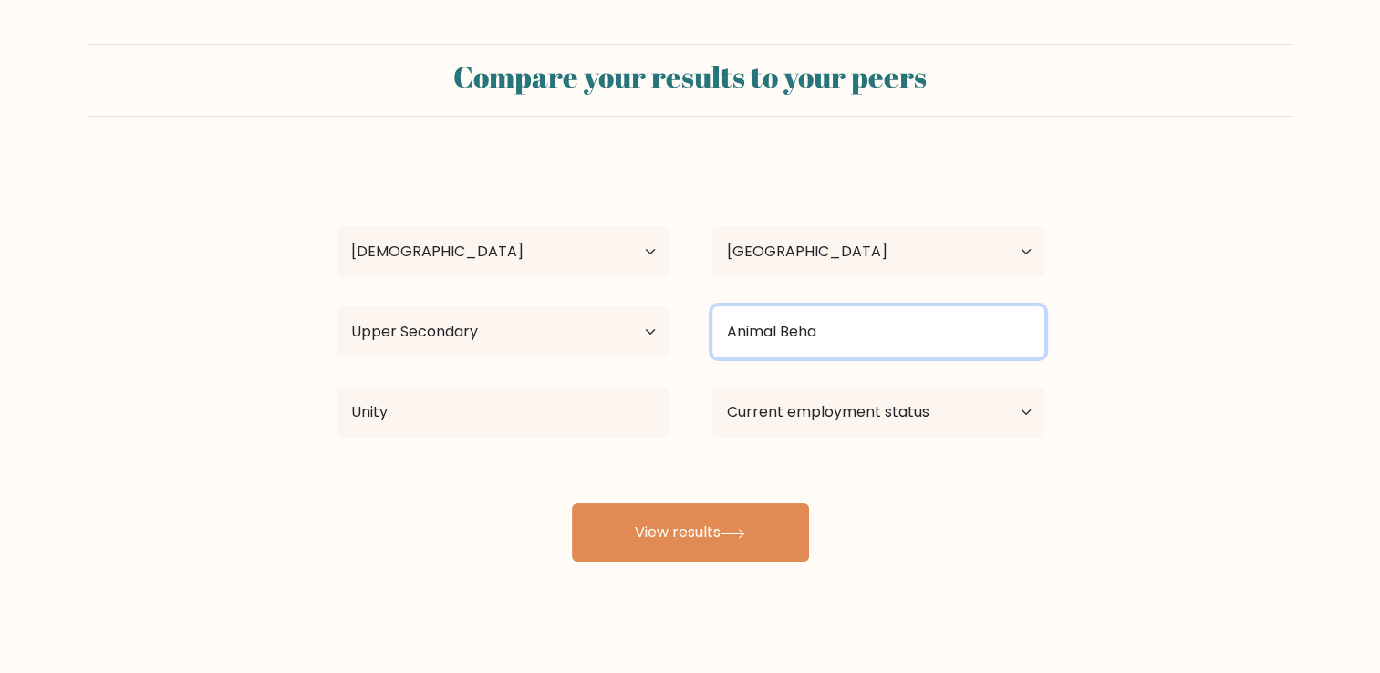
click at [855, 338] on input "Animal Beha" at bounding box center [878, 331] width 332 height 51
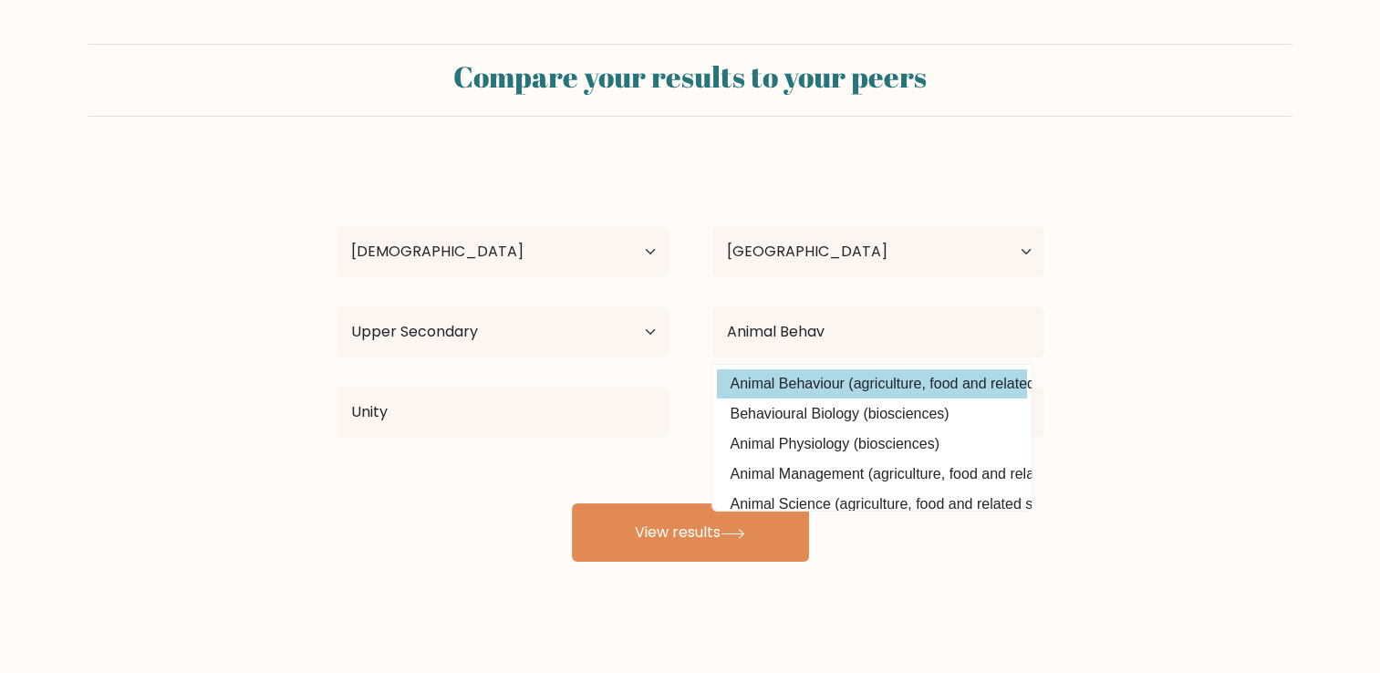
click at [873, 378] on div "Jeriah Chambliss Age Under 18 years old 18-24 years old 25-34 years old 35-44 y…" at bounding box center [691, 361] width 730 height 401
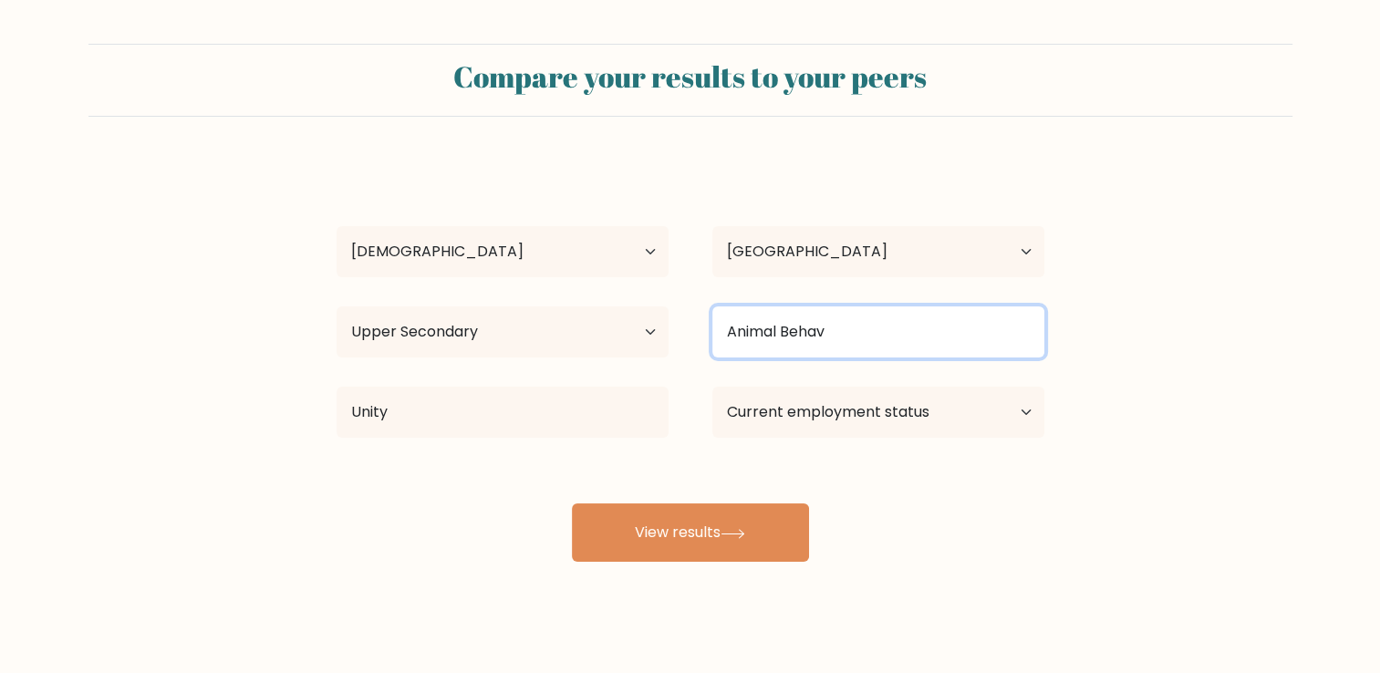
click at [862, 337] on input "Animal Behav" at bounding box center [878, 331] width 332 height 51
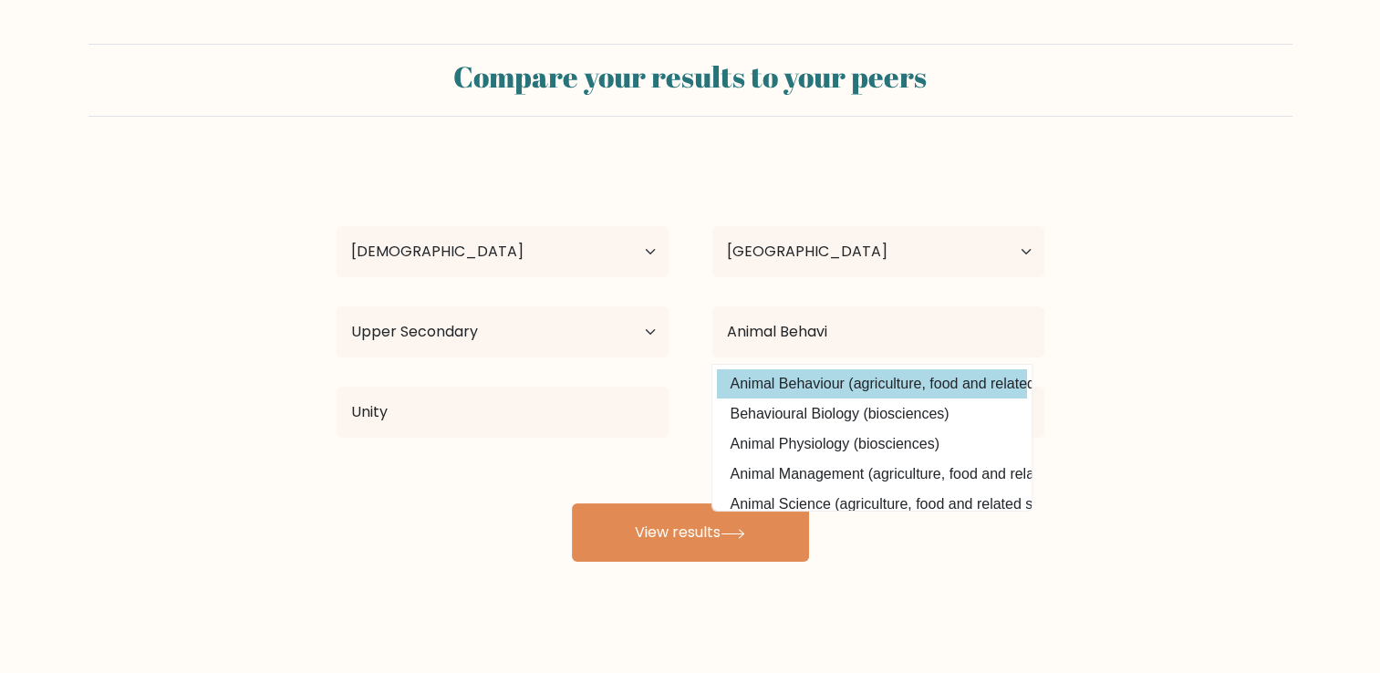
click at [780, 376] on option "Animal Behaviour (agriculture, food and related studies)" at bounding box center [872, 383] width 310 height 29
type input "Animal Behaviour"
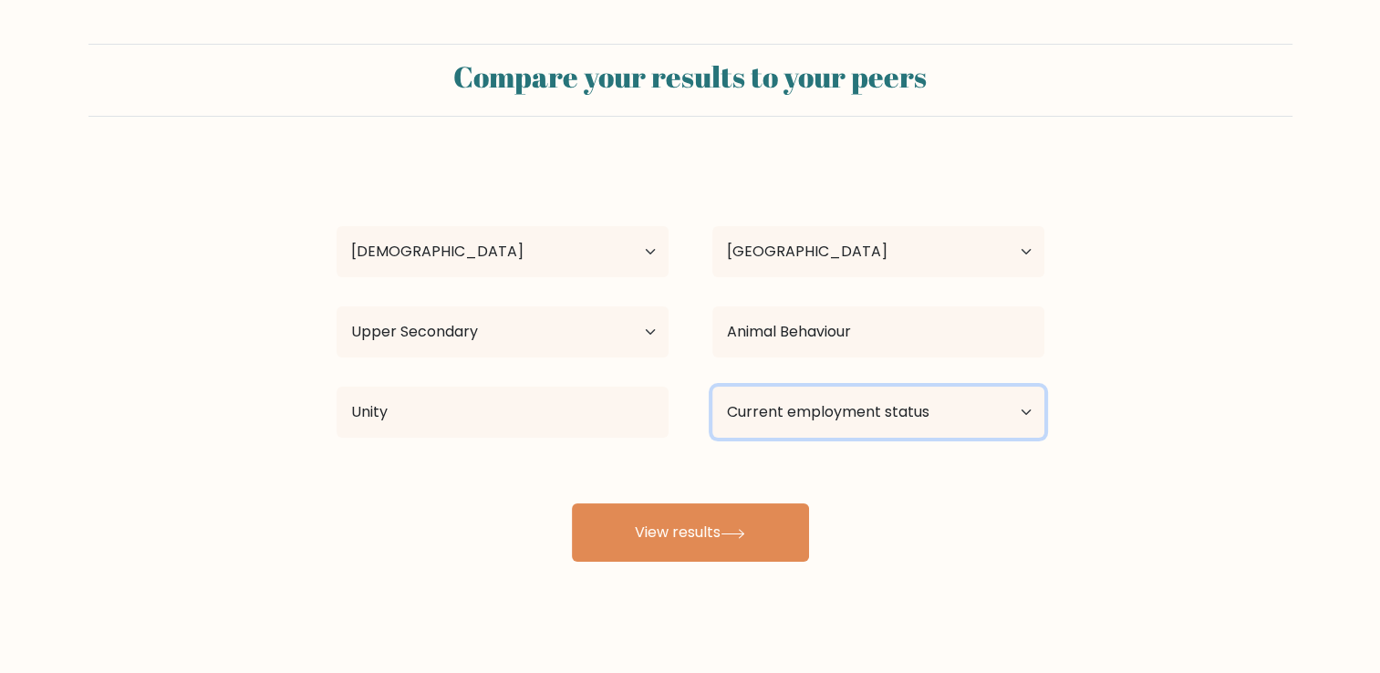
click at [784, 406] on select "Current employment status Employed Student Retired Other / prefer not to answer" at bounding box center [878, 412] width 332 height 51
select select "student"
click at [712, 387] on select "Current employment status Employed Student Retired Other / prefer not to answer" at bounding box center [878, 412] width 332 height 51
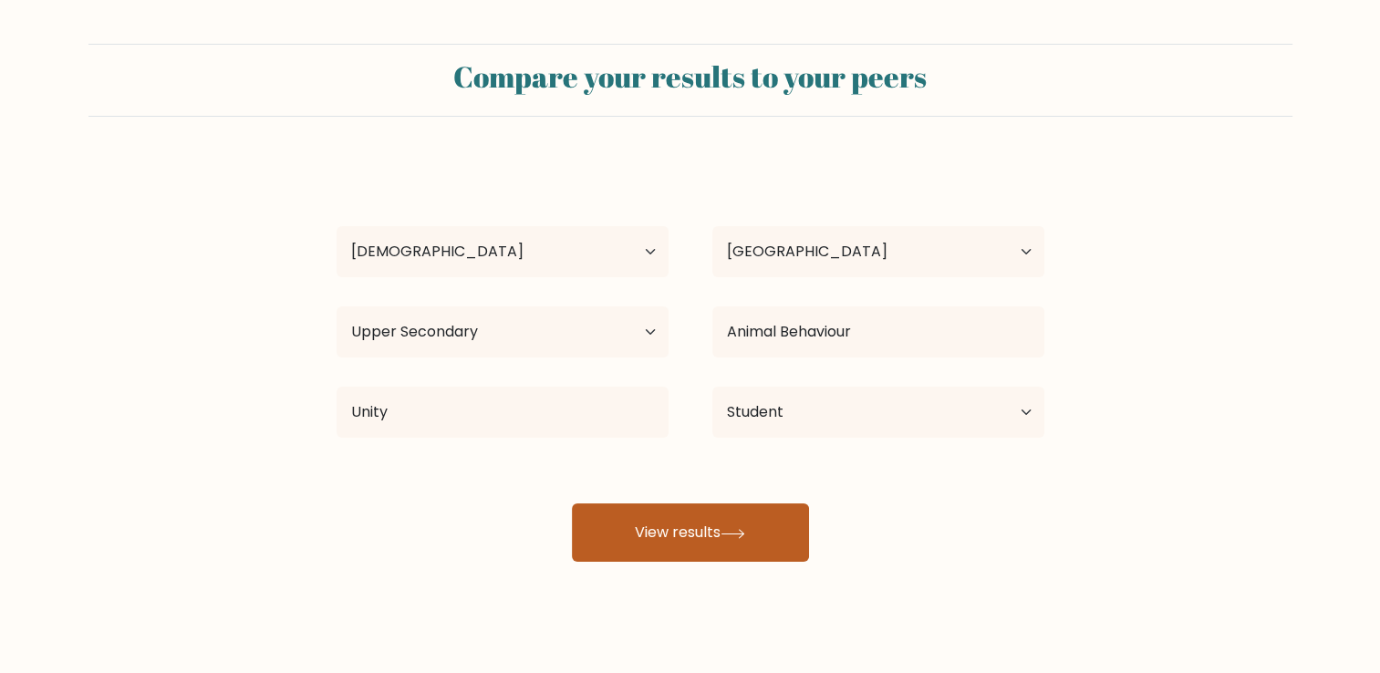
click at [684, 536] on button "View results" at bounding box center [690, 532] width 237 height 58
